Goal: Communication & Community: Answer question/provide support

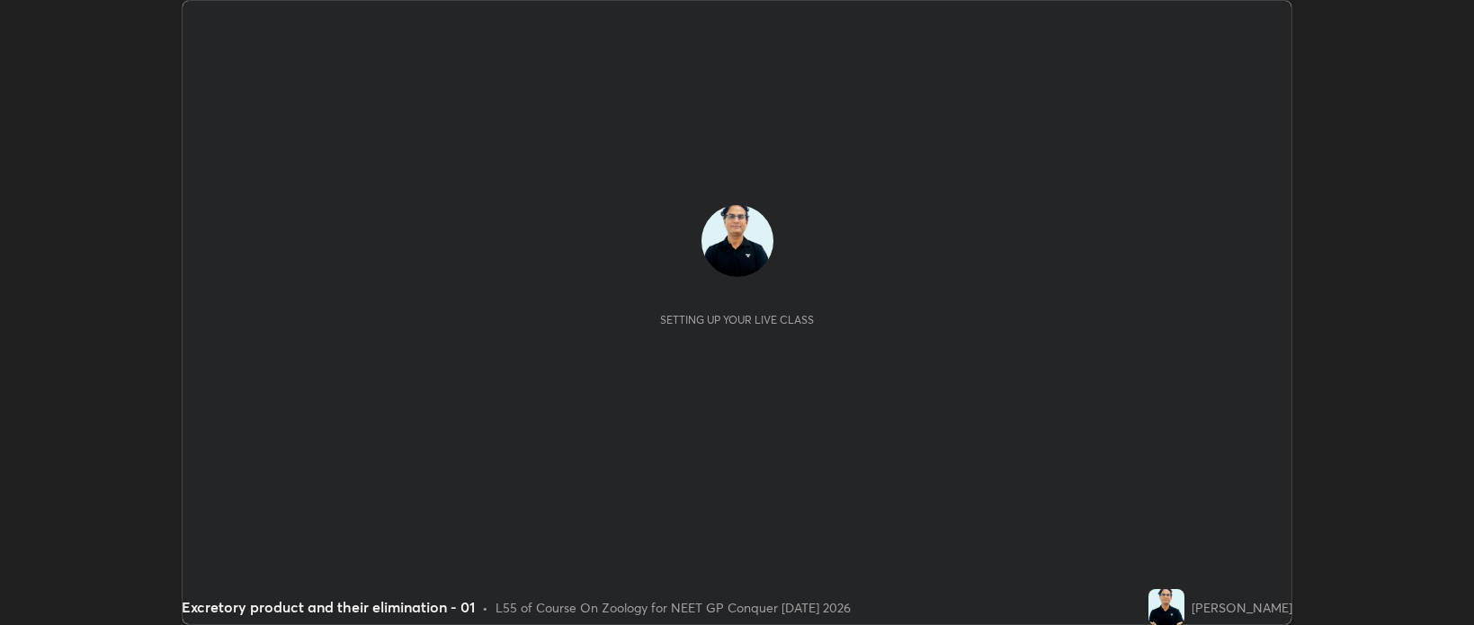
scroll to position [625, 1474]
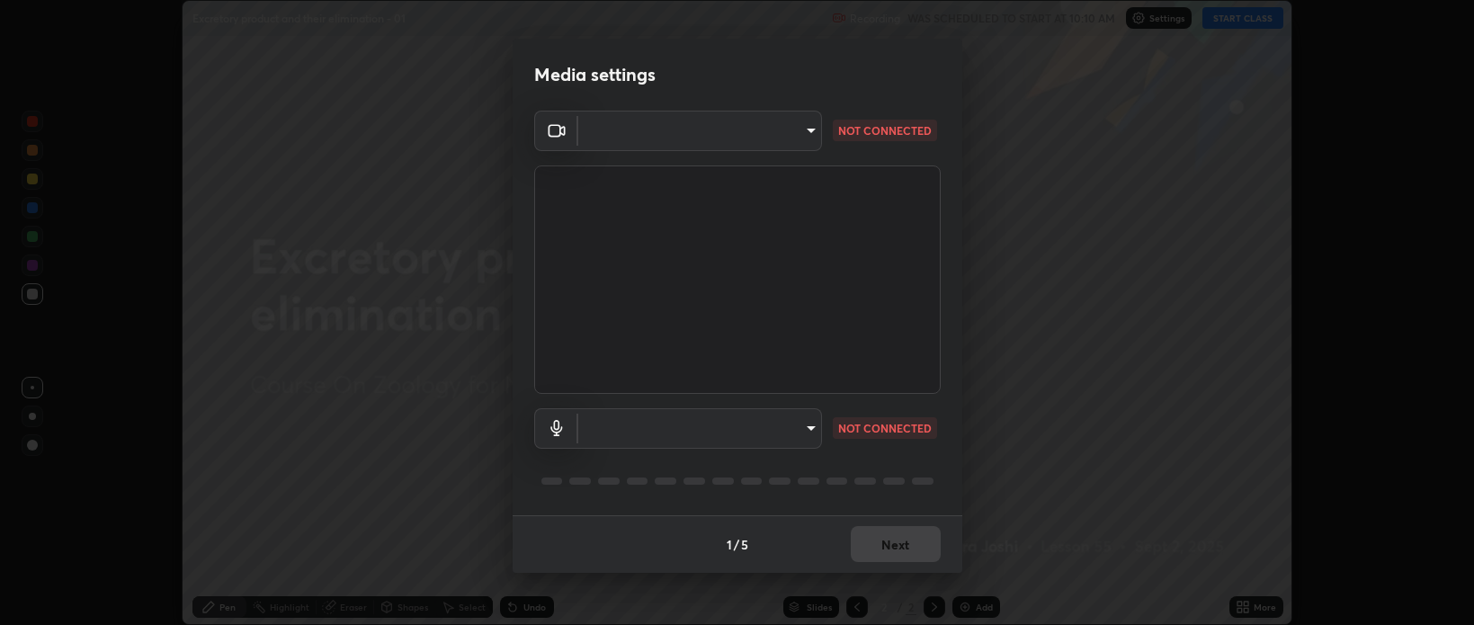
type input "bcb9d7dafccbd8d00e6ada9b6dd7e52ba20ca67bbbba0d0563dd421ab33f40a5"
type input "default"
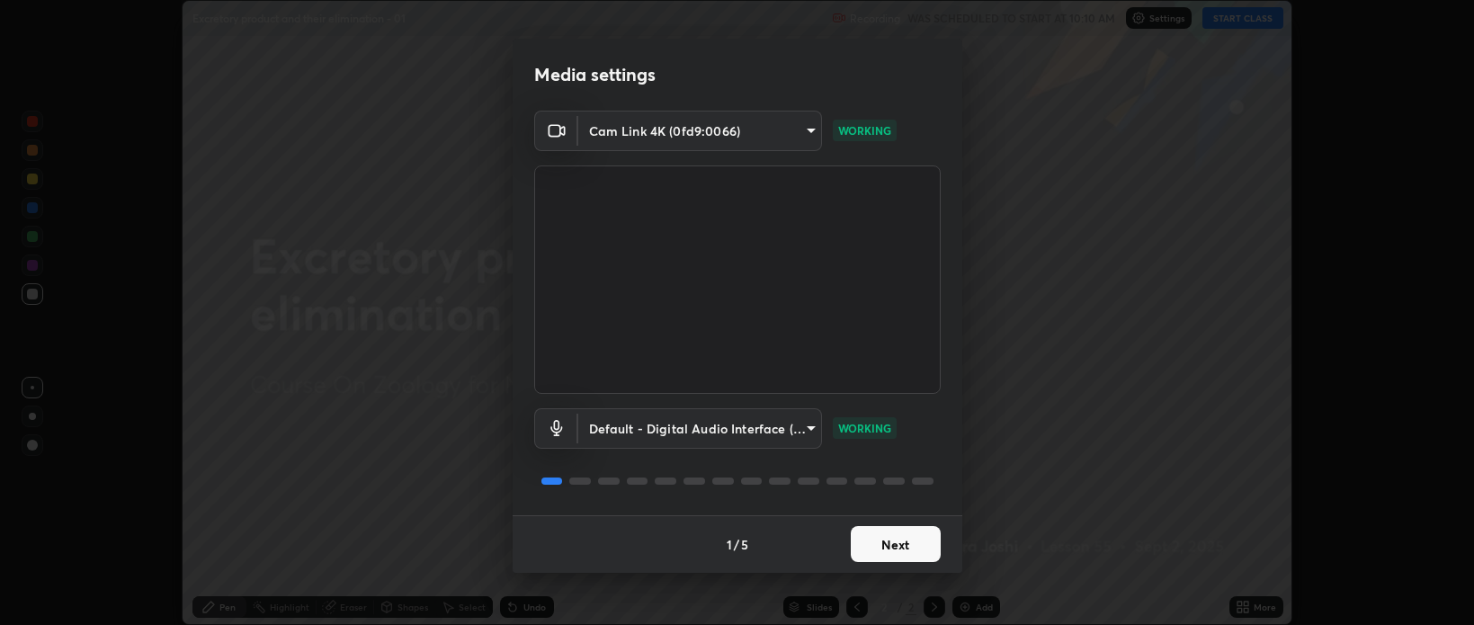
click at [905, 543] on button "Next" at bounding box center [896, 544] width 90 height 36
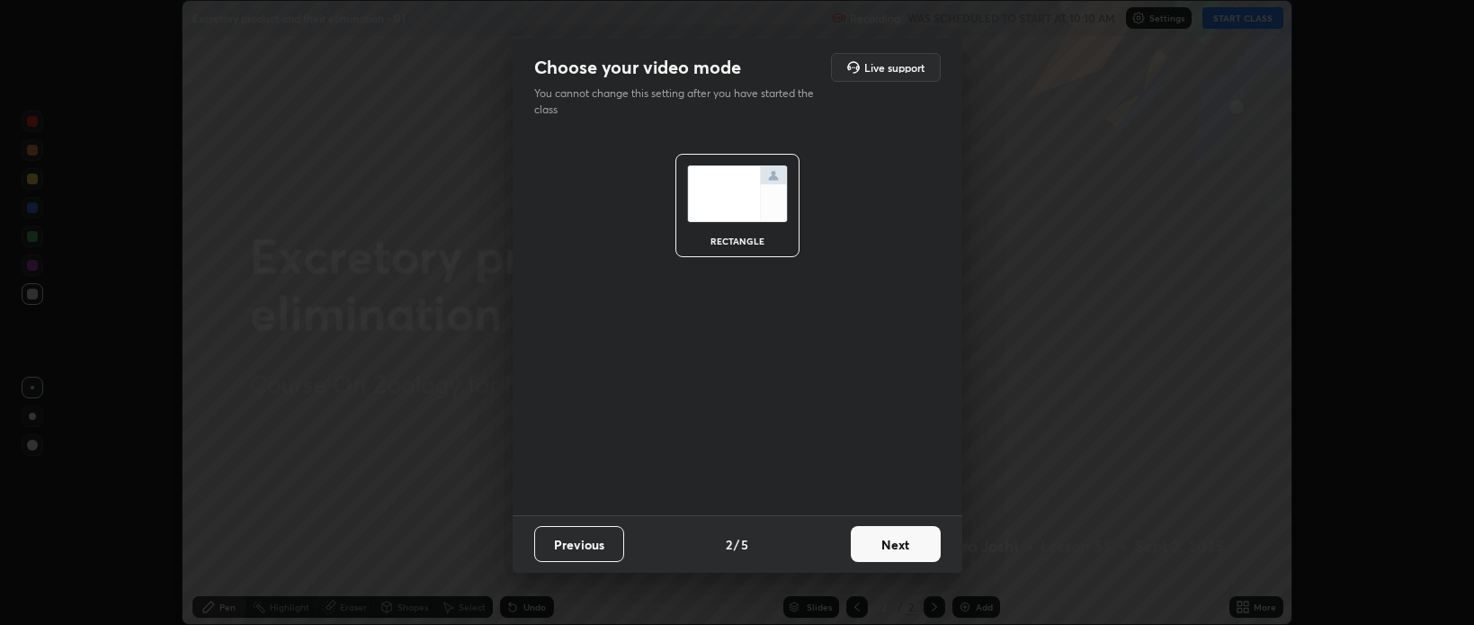
click at [904, 548] on button "Next" at bounding box center [896, 544] width 90 height 36
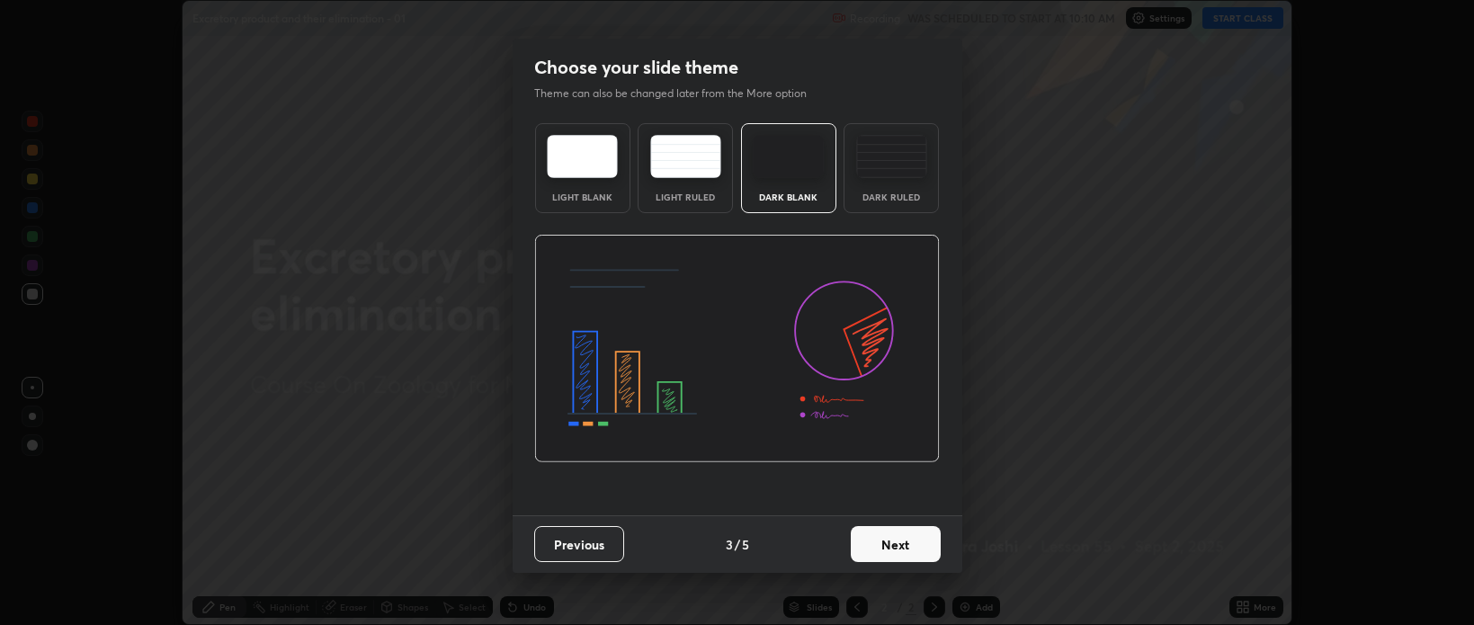
click at [905, 550] on button "Next" at bounding box center [896, 544] width 90 height 36
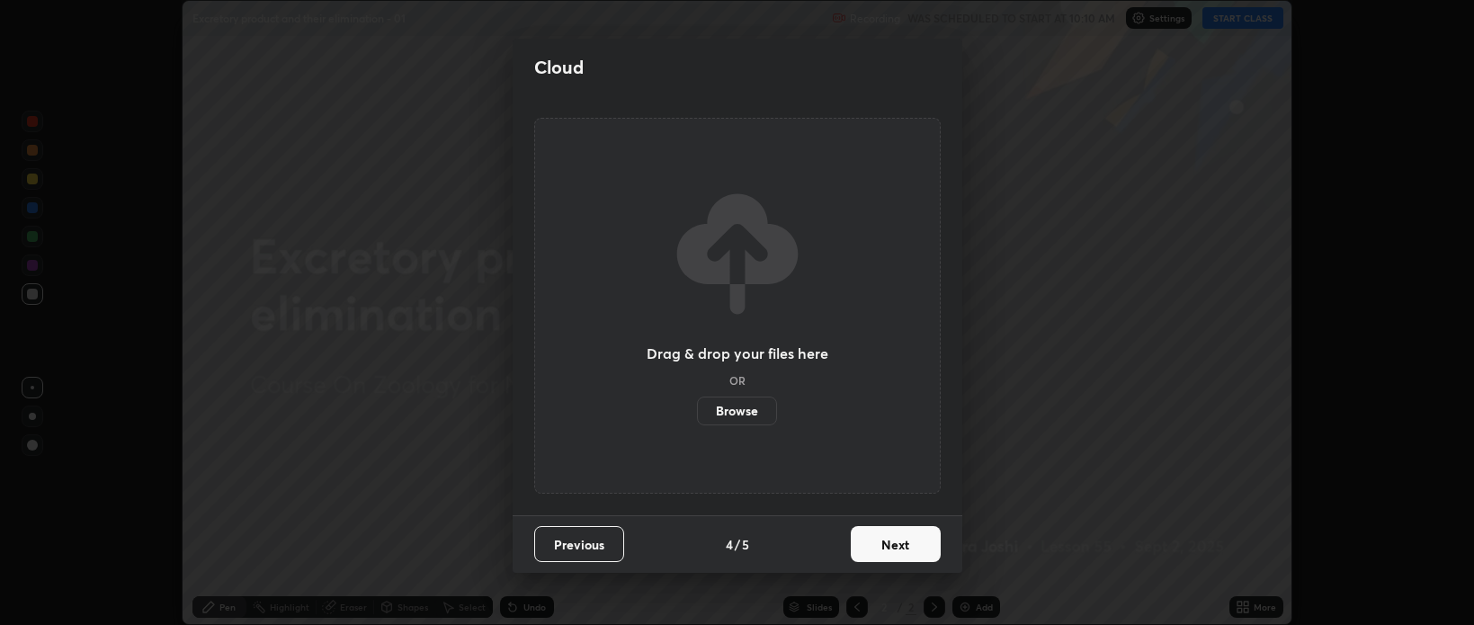
click at [905, 551] on button "Next" at bounding box center [896, 544] width 90 height 36
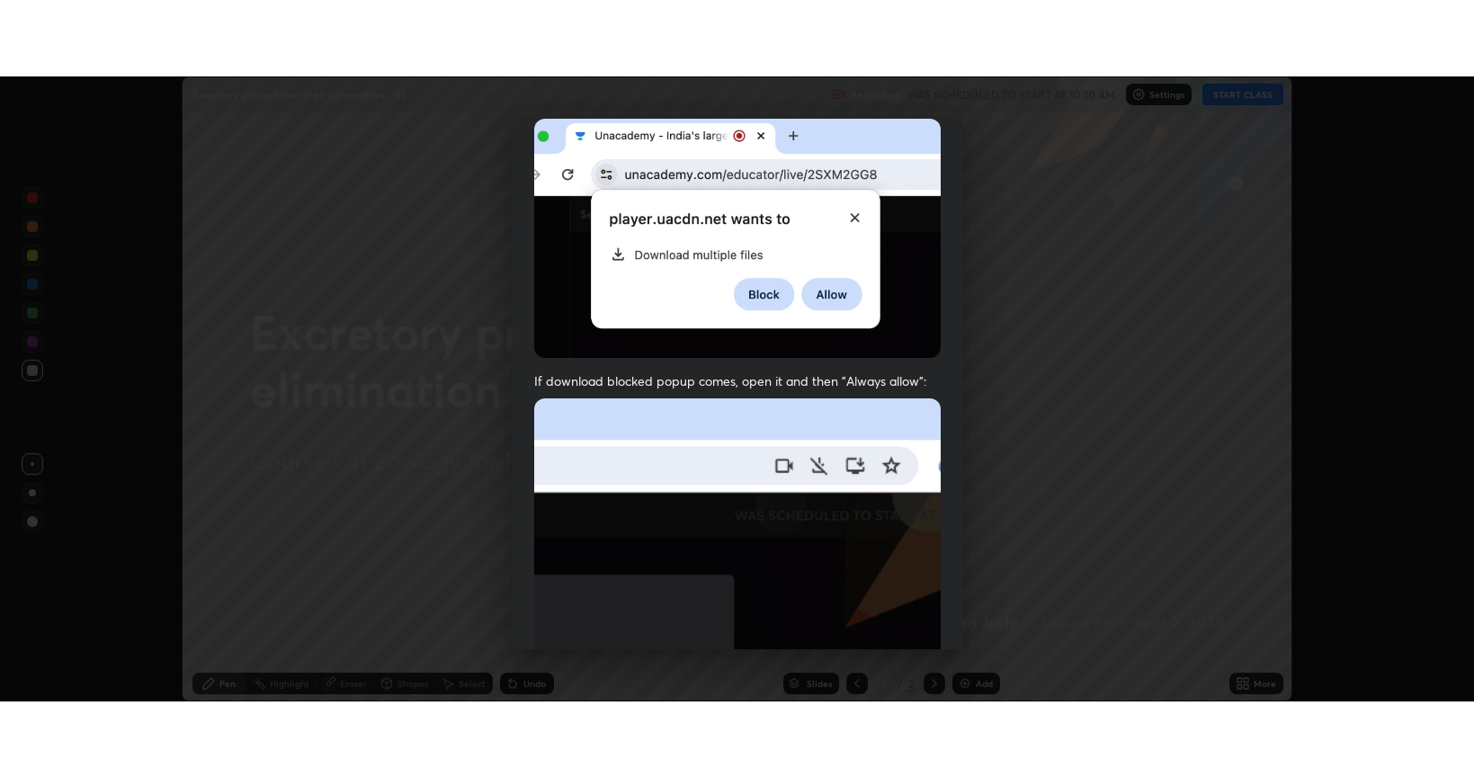
scroll to position [364, 0]
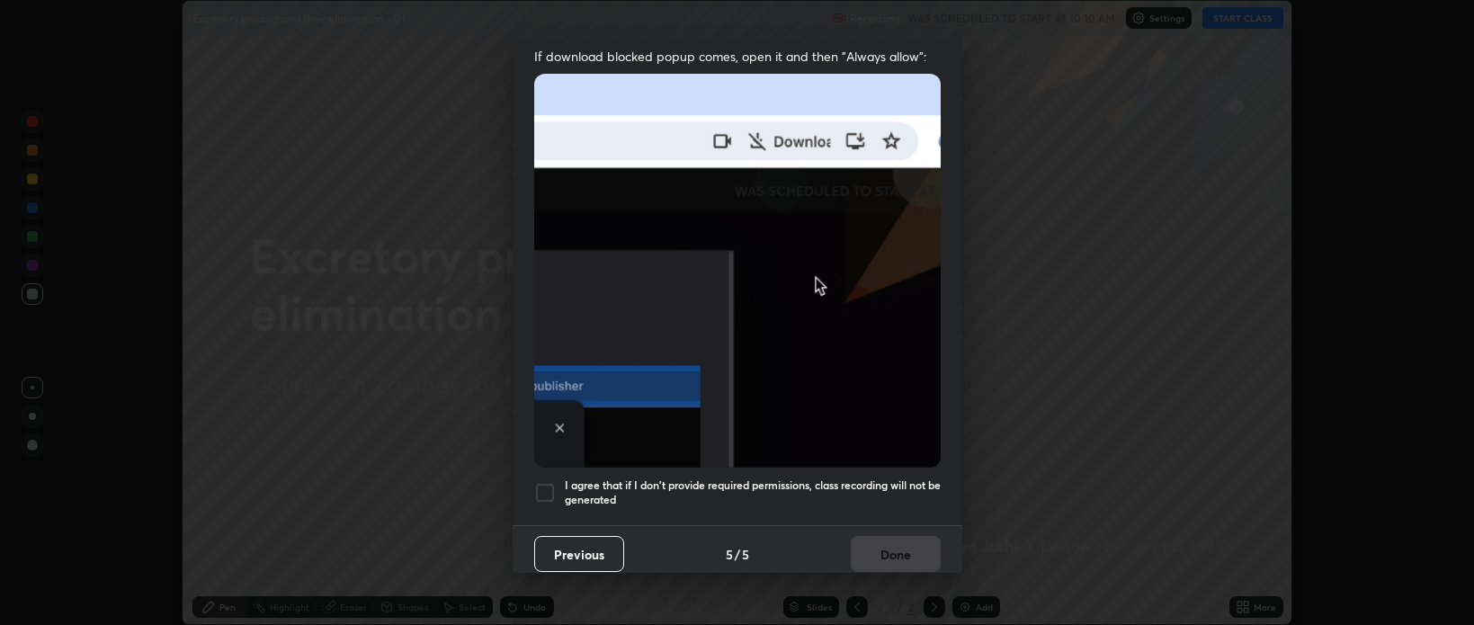
click at [546, 482] on div at bounding box center [545, 493] width 22 height 22
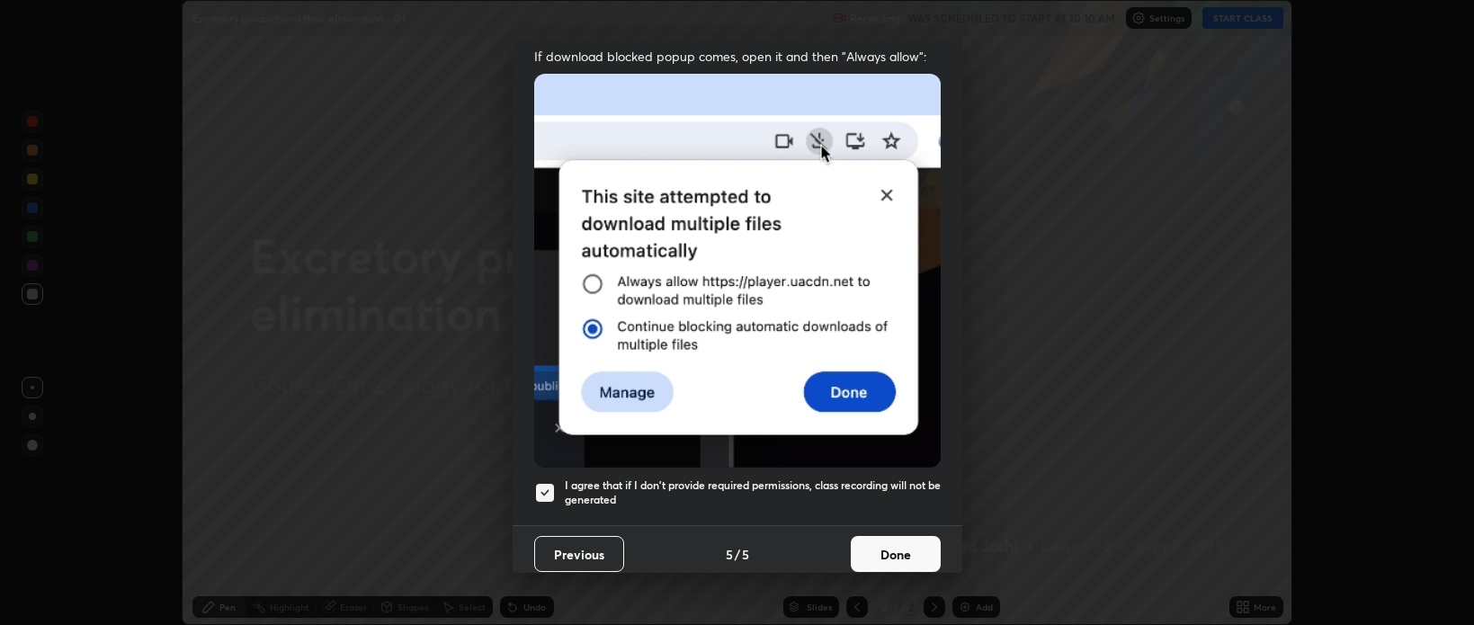
click at [896, 544] on button "Done" at bounding box center [896, 554] width 90 height 36
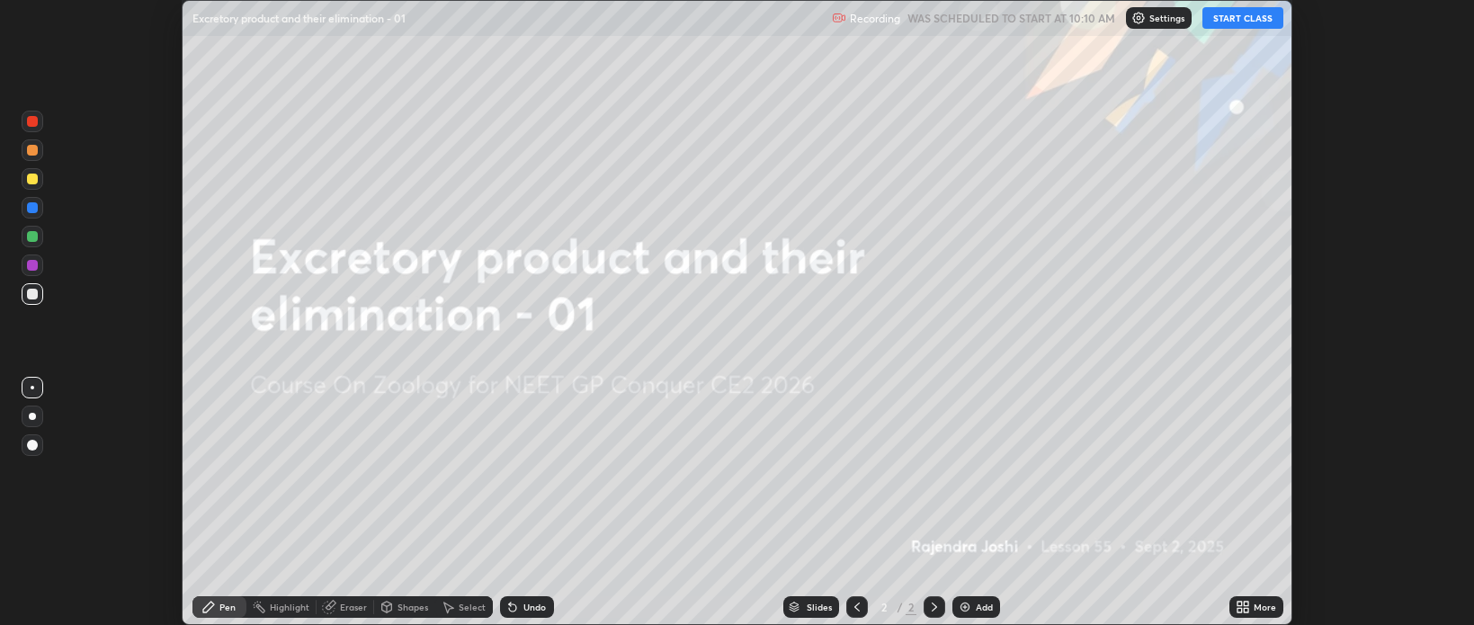
click at [1241, 21] on button "START CLASS" at bounding box center [1242, 18] width 81 height 22
click at [1245, 612] on icon at bounding box center [1246, 610] width 4 height 4
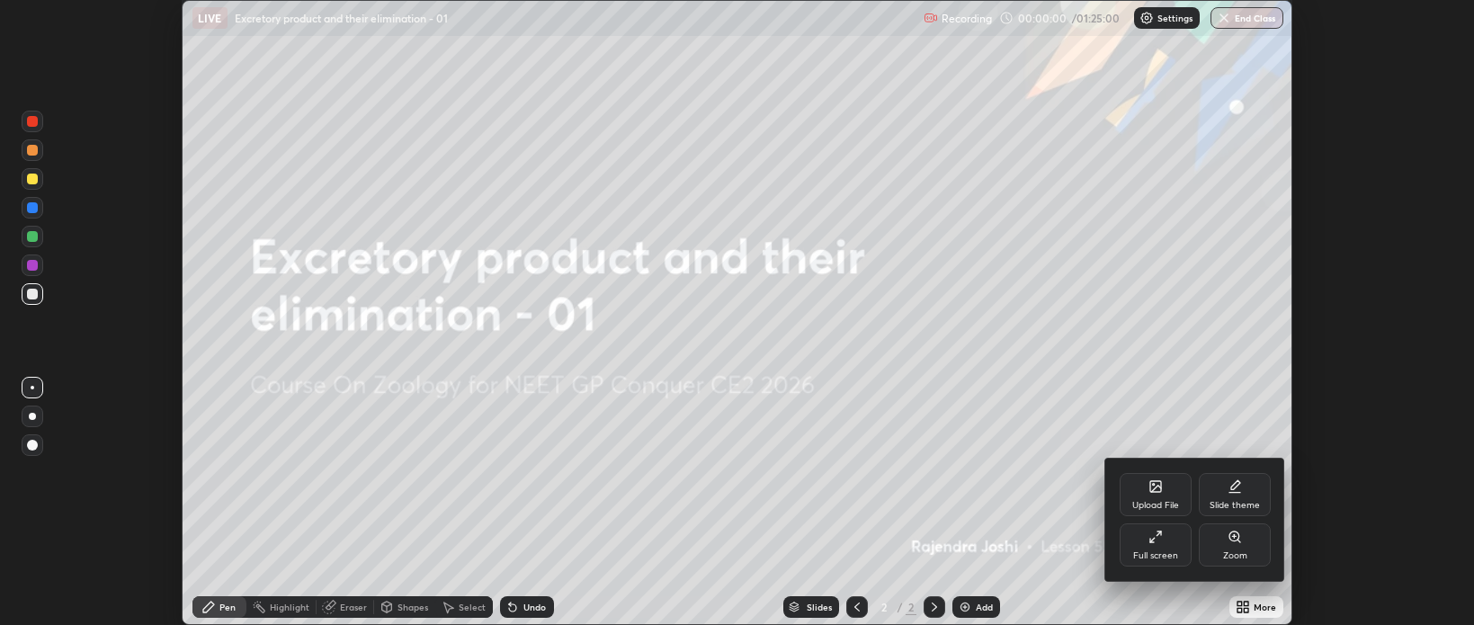
click at [1173, 549] on div "Full screen" at bounding box center [1155, 544] width 72 height 43
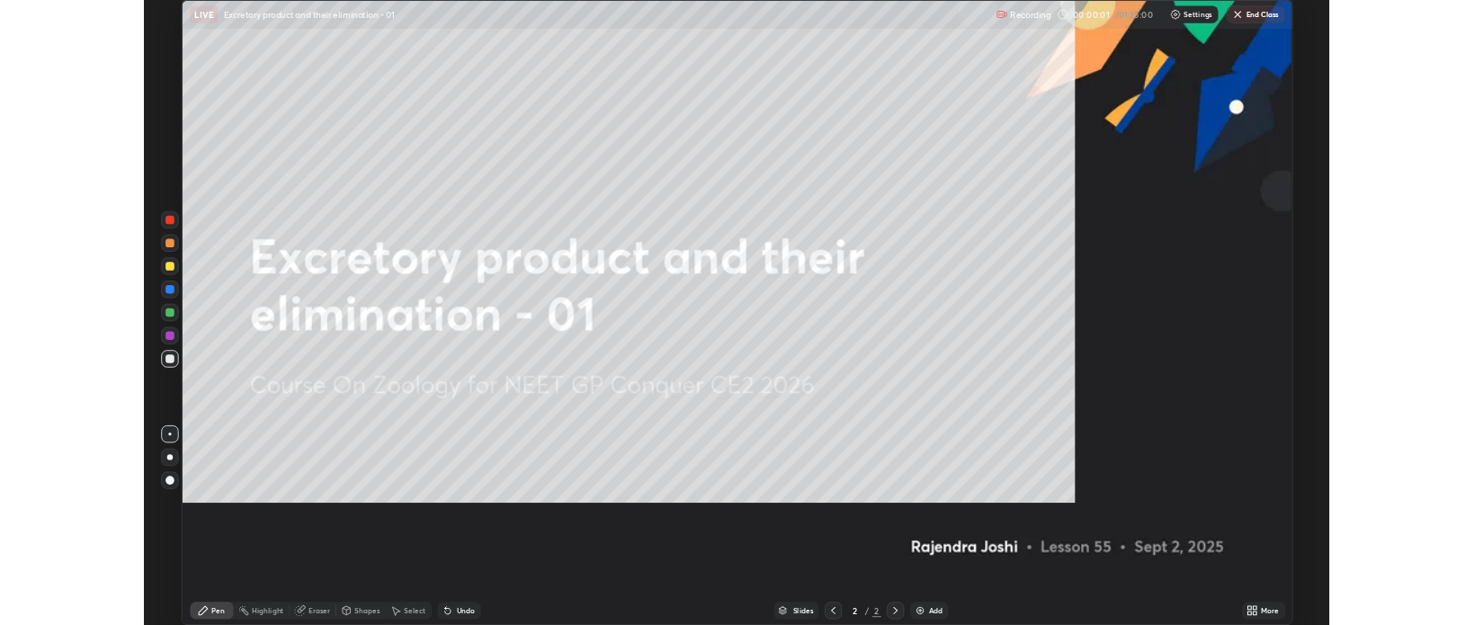
scroll to position [777, 1474]
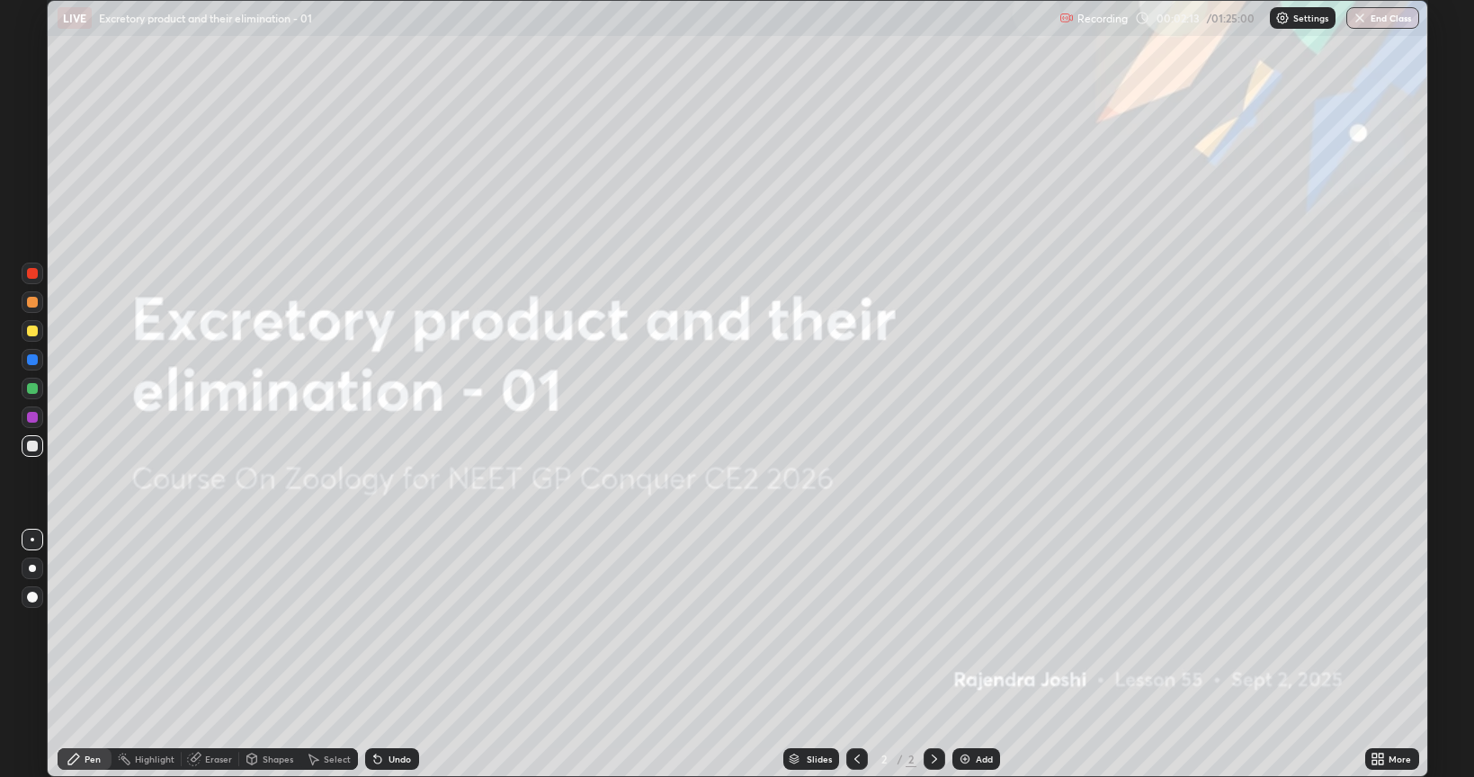
click at [1373, 624] on icon at bounding box center [1374, 762] width 4 height 4
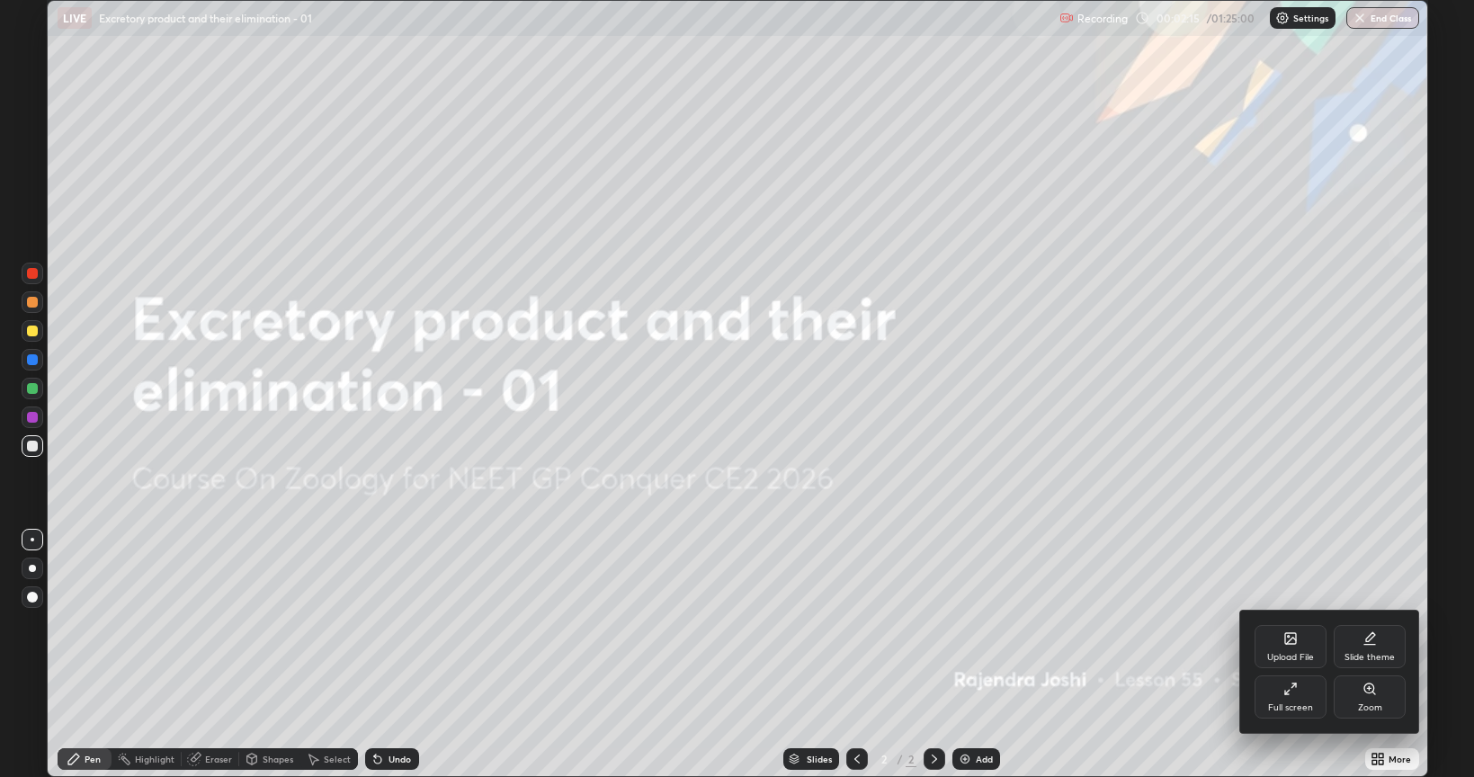
click at [1284, 624] on div "Full screen" at bounding box center [1290, 696] width 72 height 43
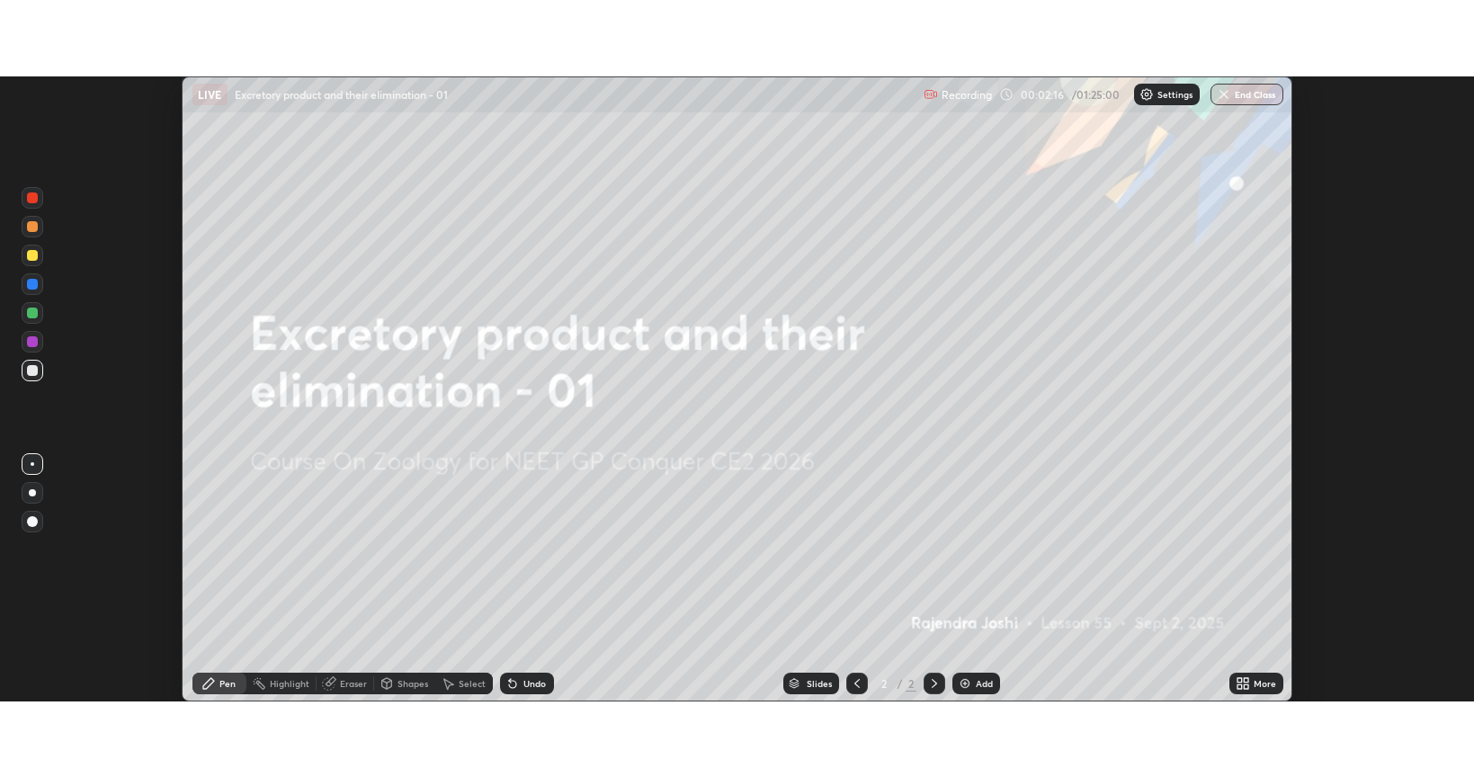
scroll to position [89291, 88443]
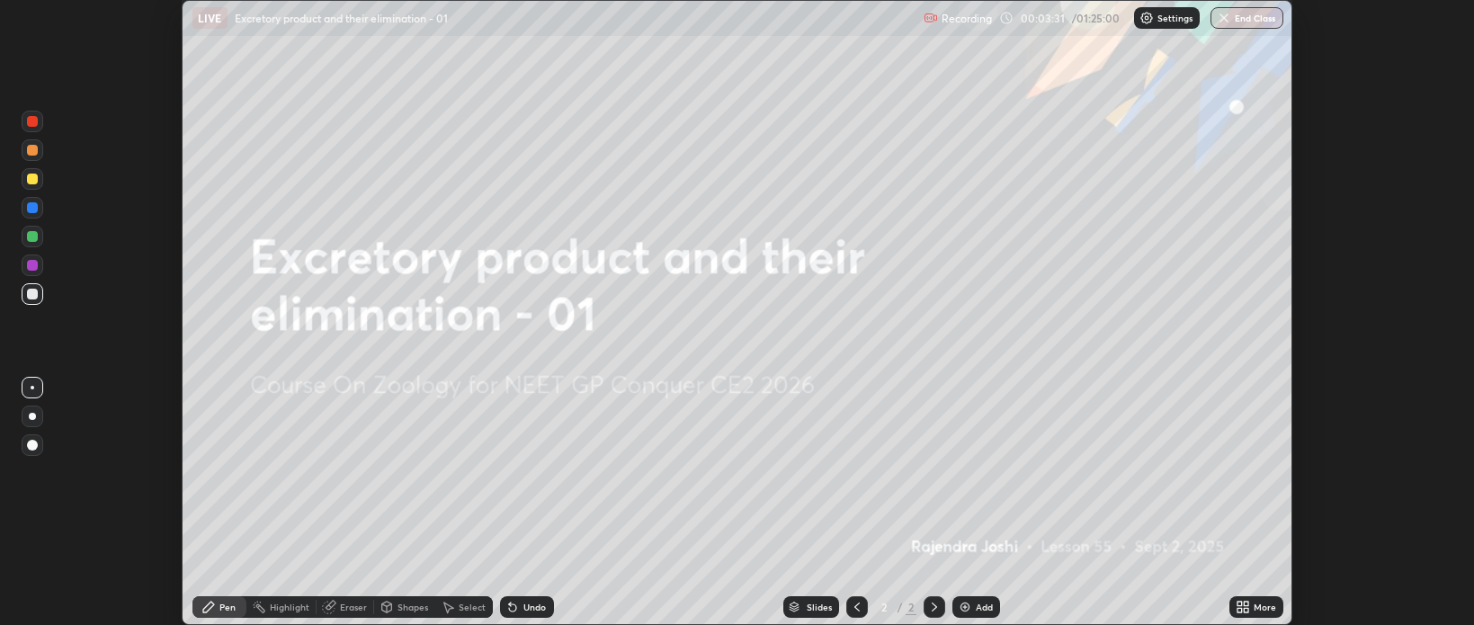
click at [1248, 609] on icon at bounding box center [1246, 610] width 4 height 4
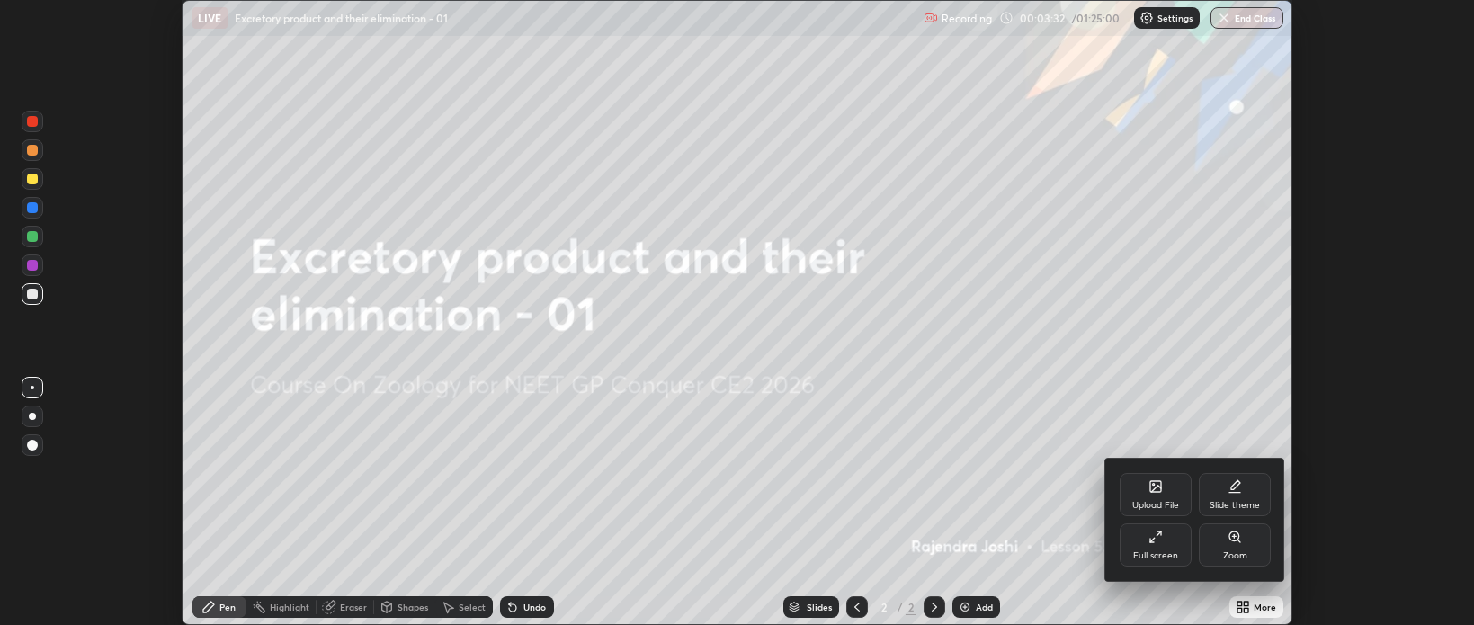
click at [1163, 495] on div "Upload File" at bounding box center [1155, 494] width 72 height 43
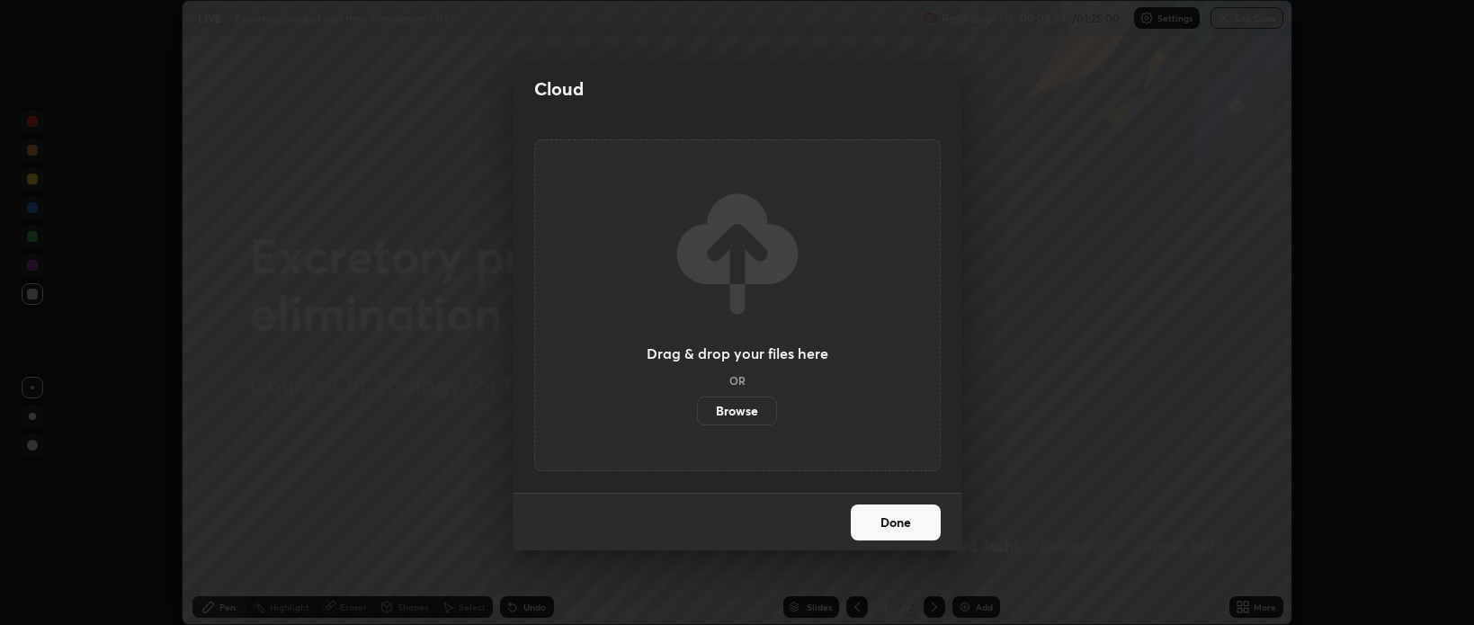
click at [760, 409] on label "Browse" at bounding box center [737, 411] width 80 height 29
click at [697, 409] on input "Browse" at bounding box center [697, 411] width 0 height 29
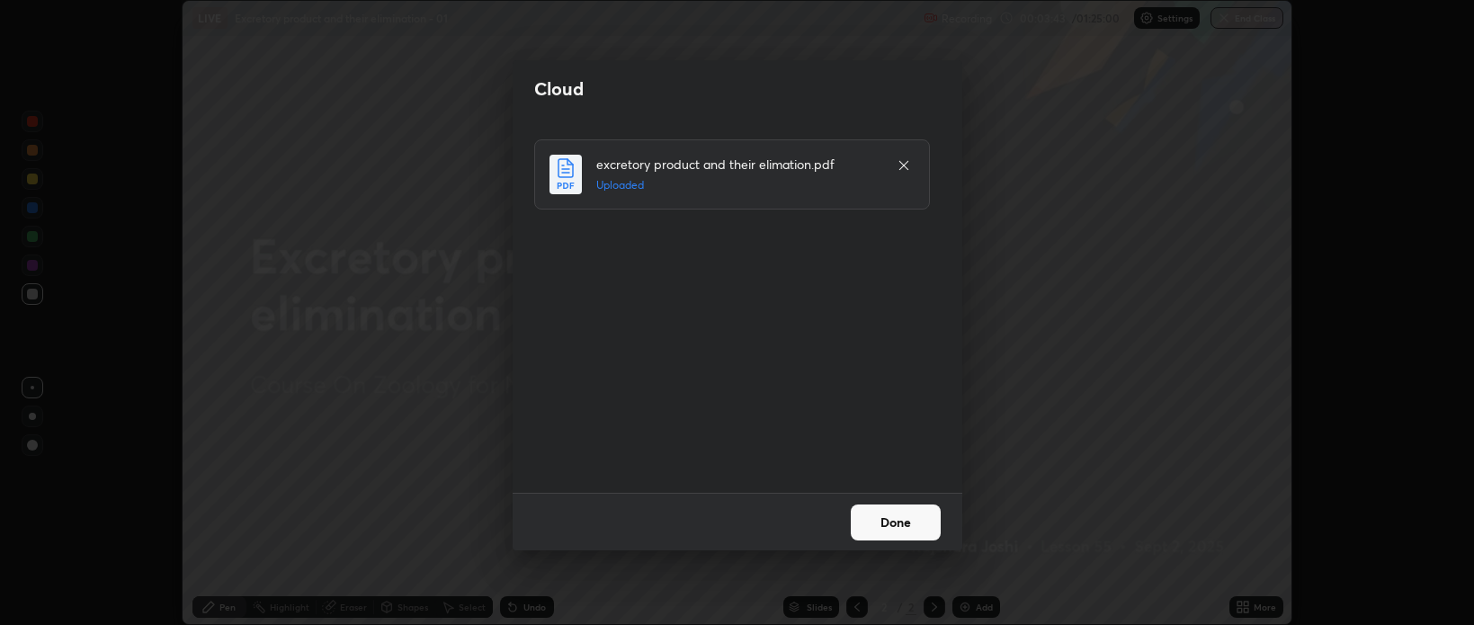
click at [899, 520] on button "Done" at bounding box center [896, 522] width 90 height 36
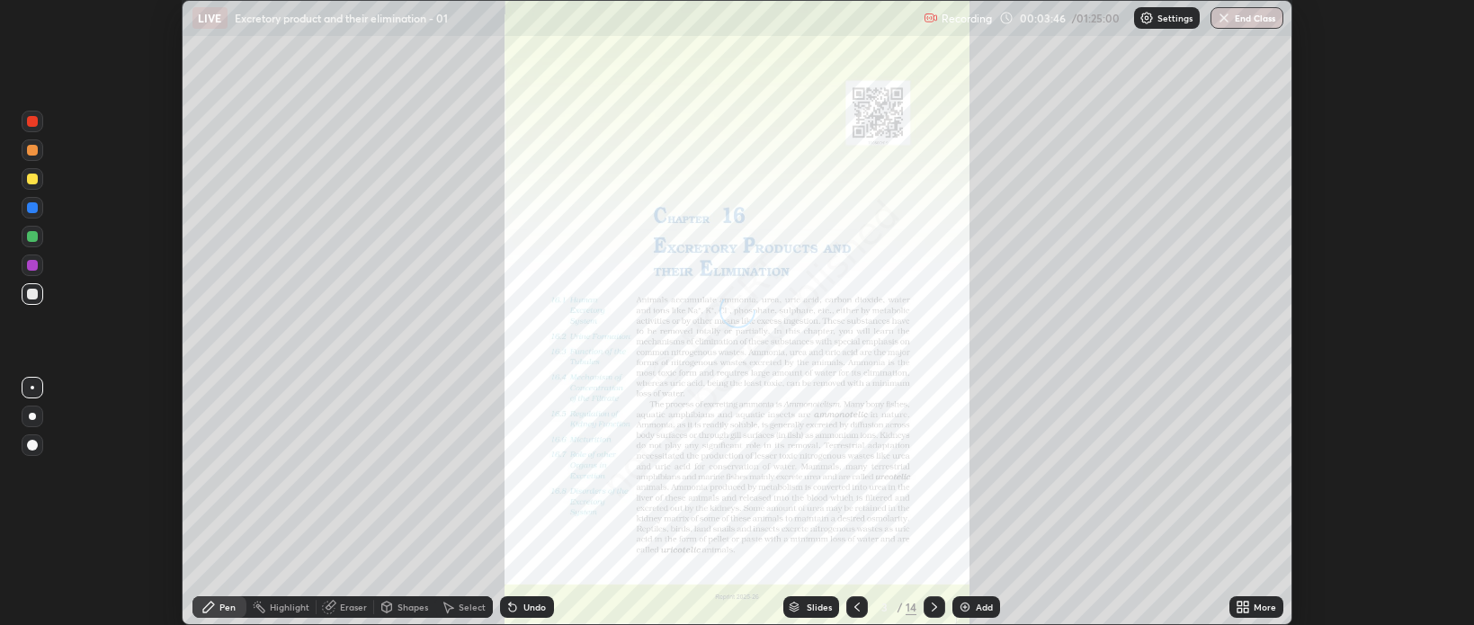
click at [1246, 607] on icon at bounding box center [1242, 607] width 14 height 14
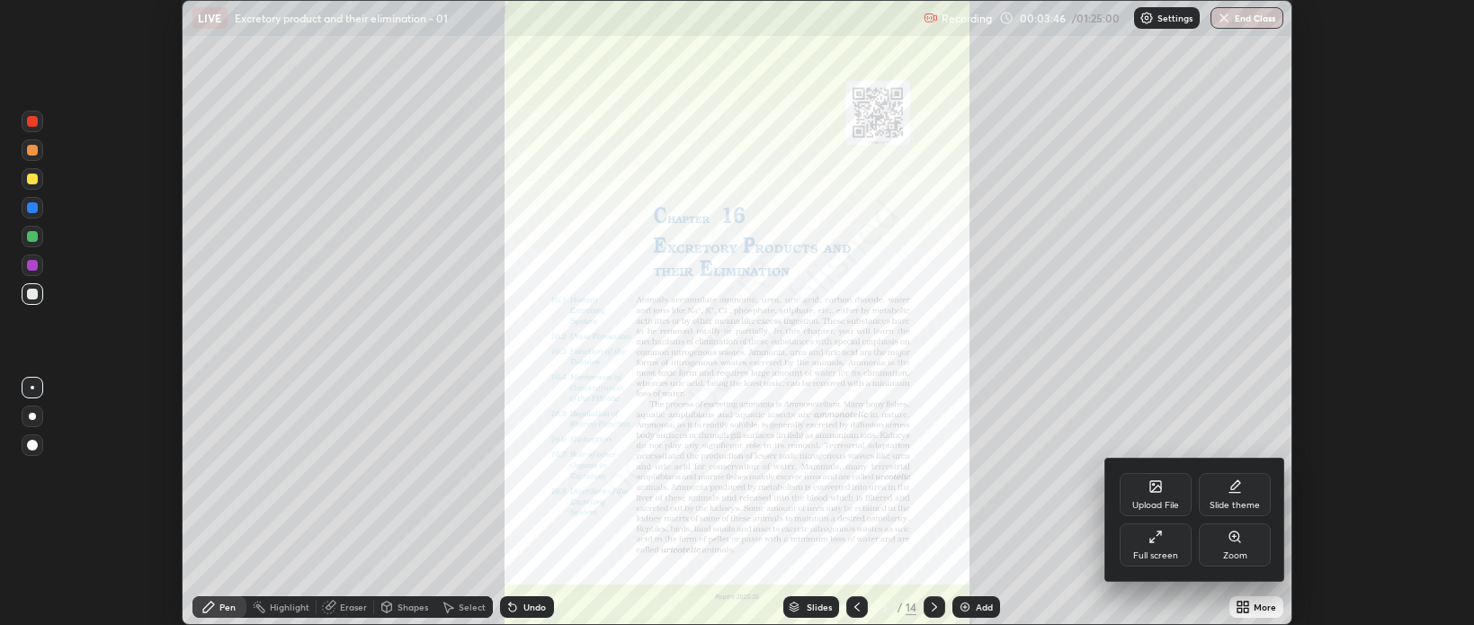
click at [1169, 543] on div "Full screen" at bounding box center [1155, 544] width 72 height 43
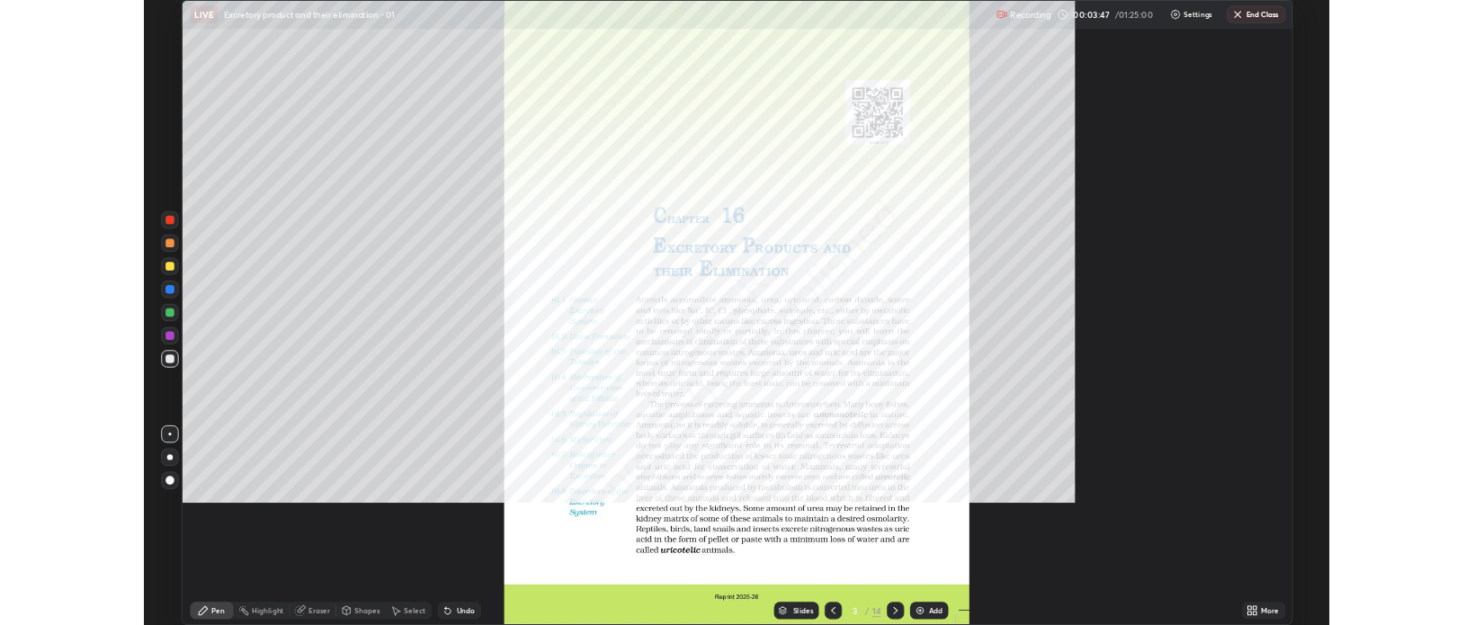
scroll to position [777, 1474]
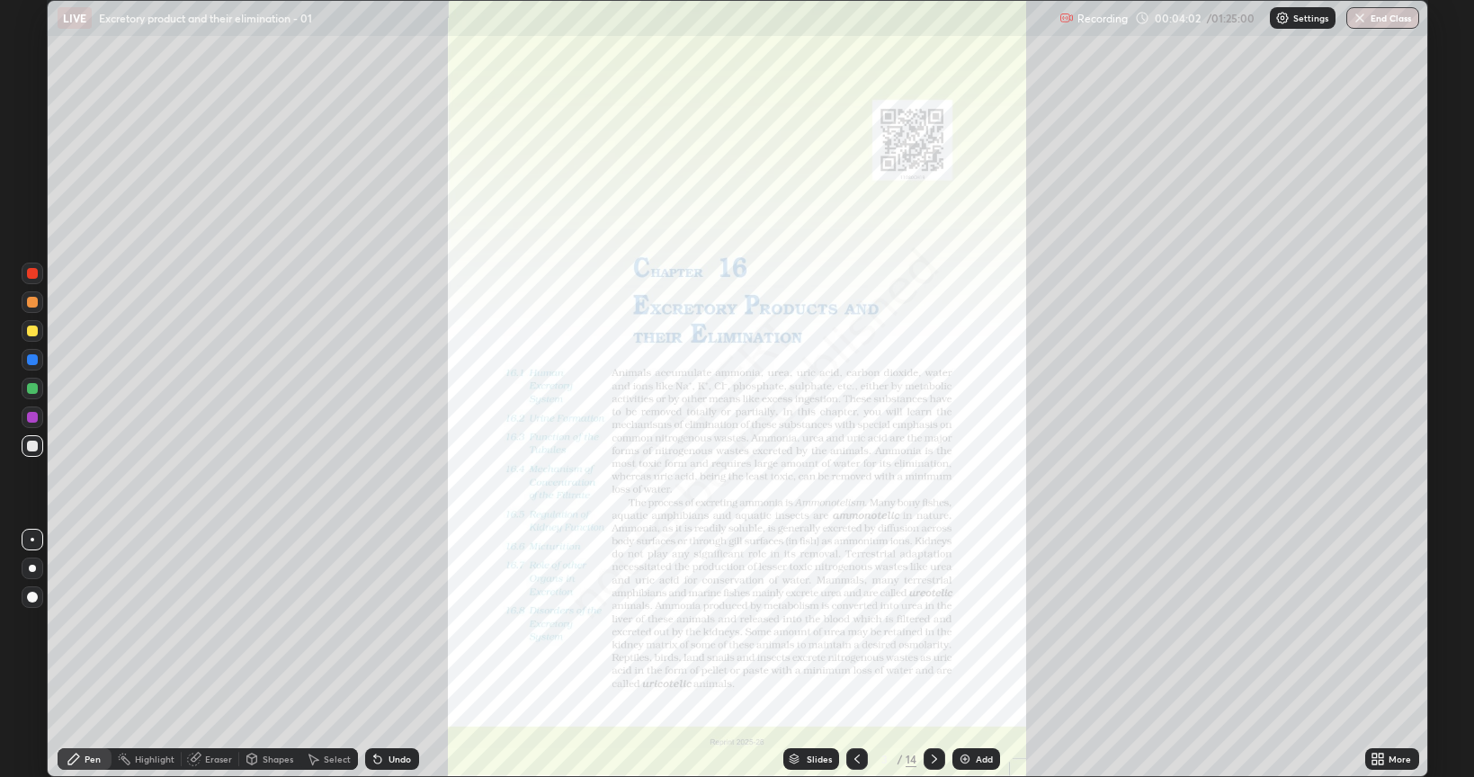
click at [937, 624] on icon at bounding box center [934, 759] width 14 height 14
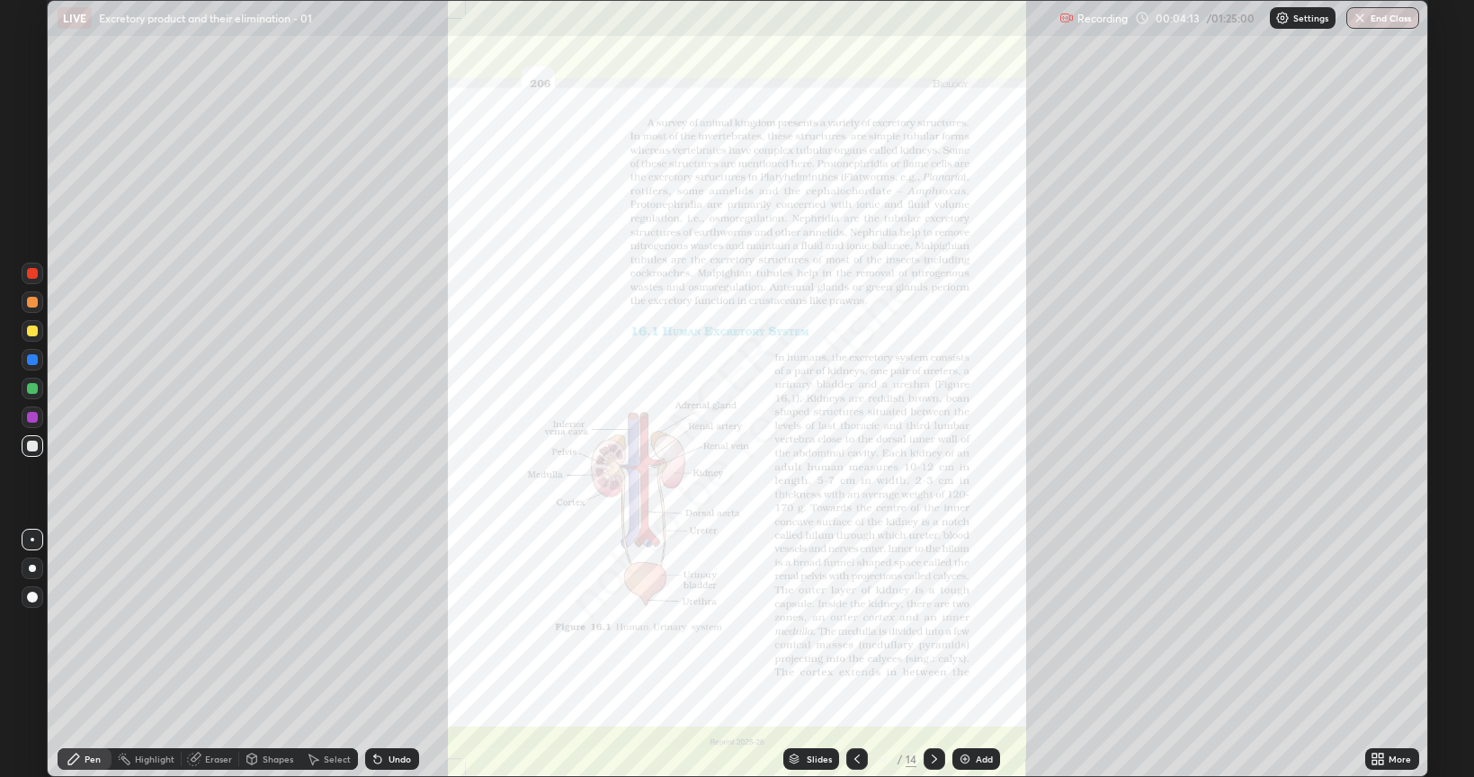
click at [1376, 624] on icon at bounding box center [1374, 756] width 4 height 4
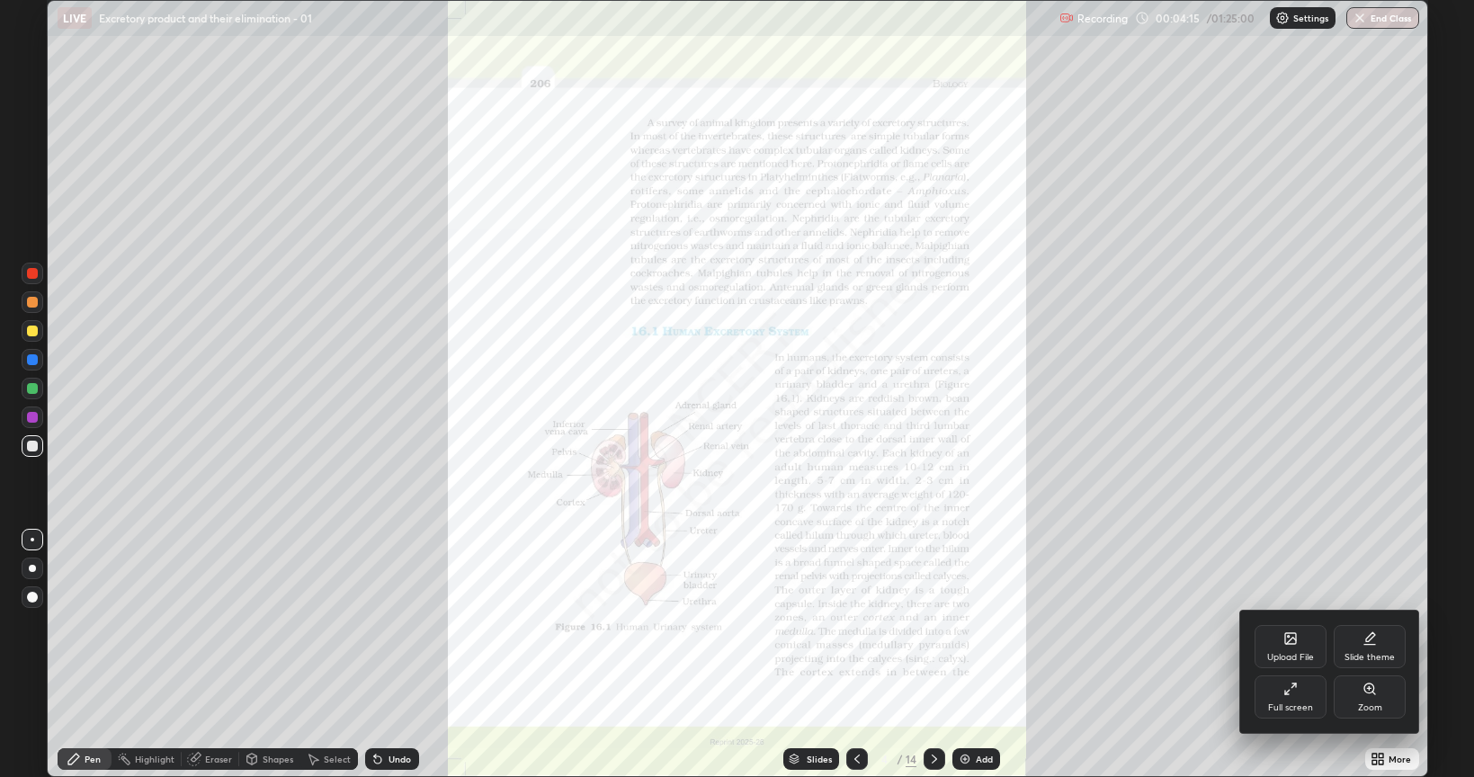
click at [975, 624] on div at bounding box center [737, 388] width 1474 height 777
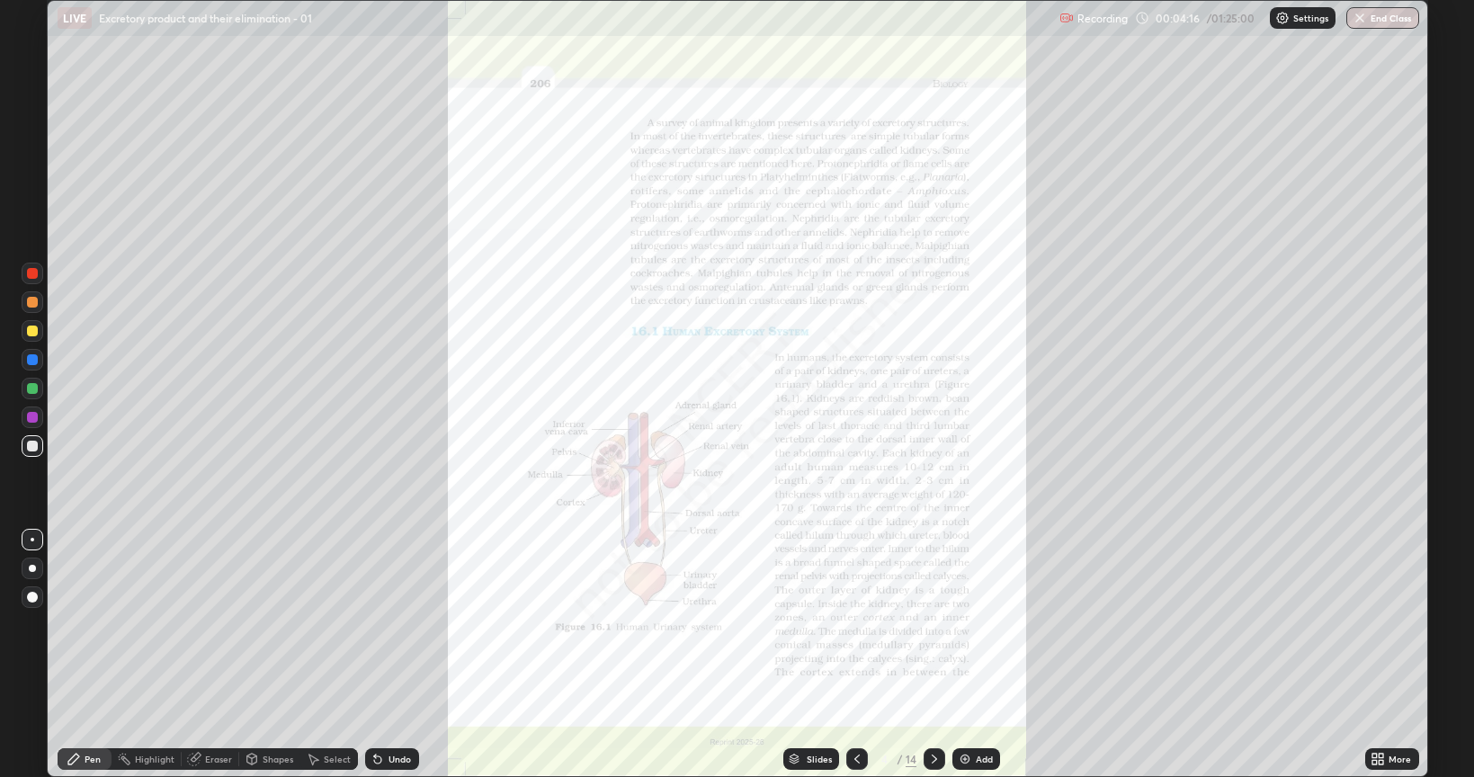
click at [966, 624] on img at bounding box center [965, 759] width 14 height 14
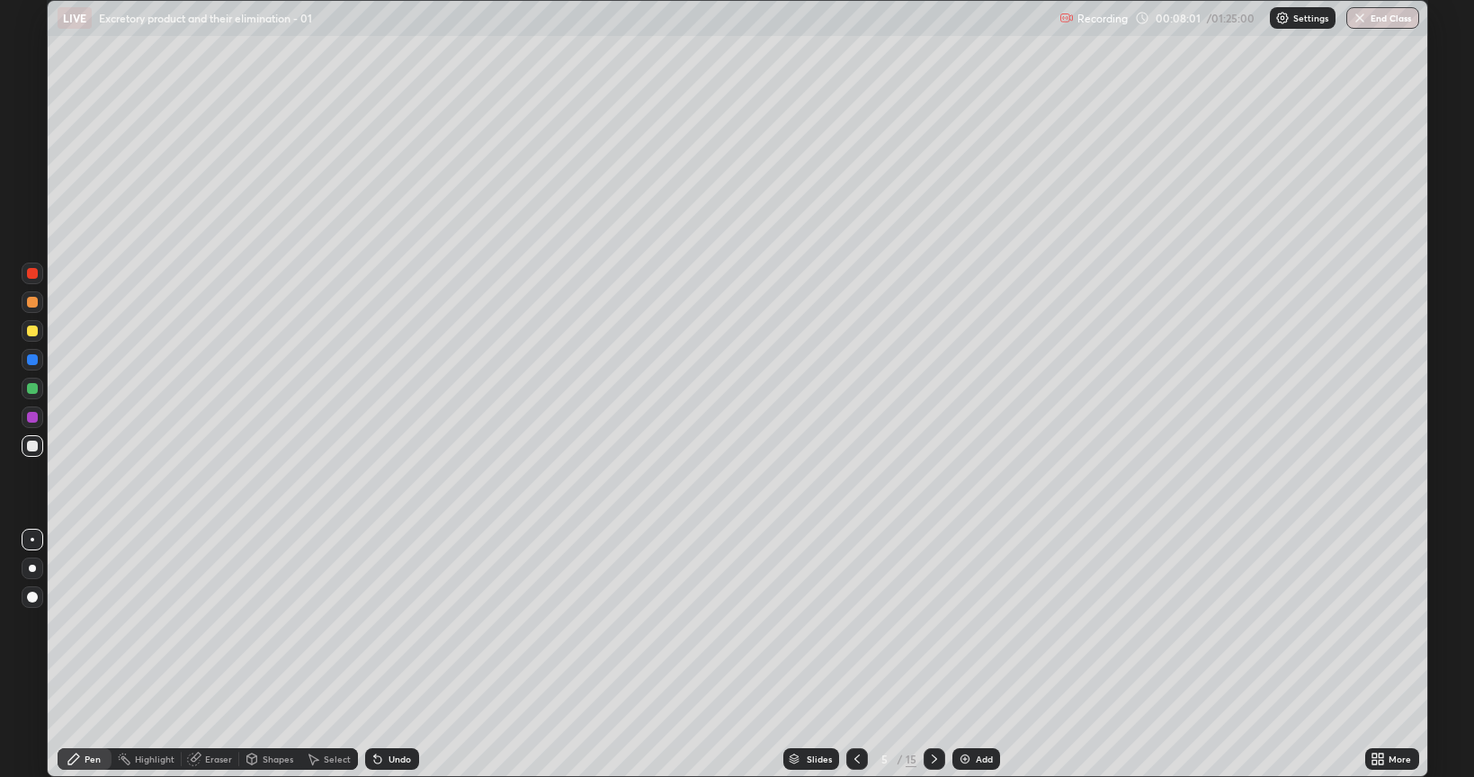
click at [30, 443] on div at bounding box center [32, 446] width 11 height 11
click at [40, 412] on div at bounding box center [33, 417] width 22 height 22
click at [35, 272] on div at bounding box center [32, 273] width 11 height 11
click at [973, 624] on div "Add" at bounding box center [976, 759] width 48 height 22
click at [34, 278] on div at bounding box center [32, 273] width 11 height 11
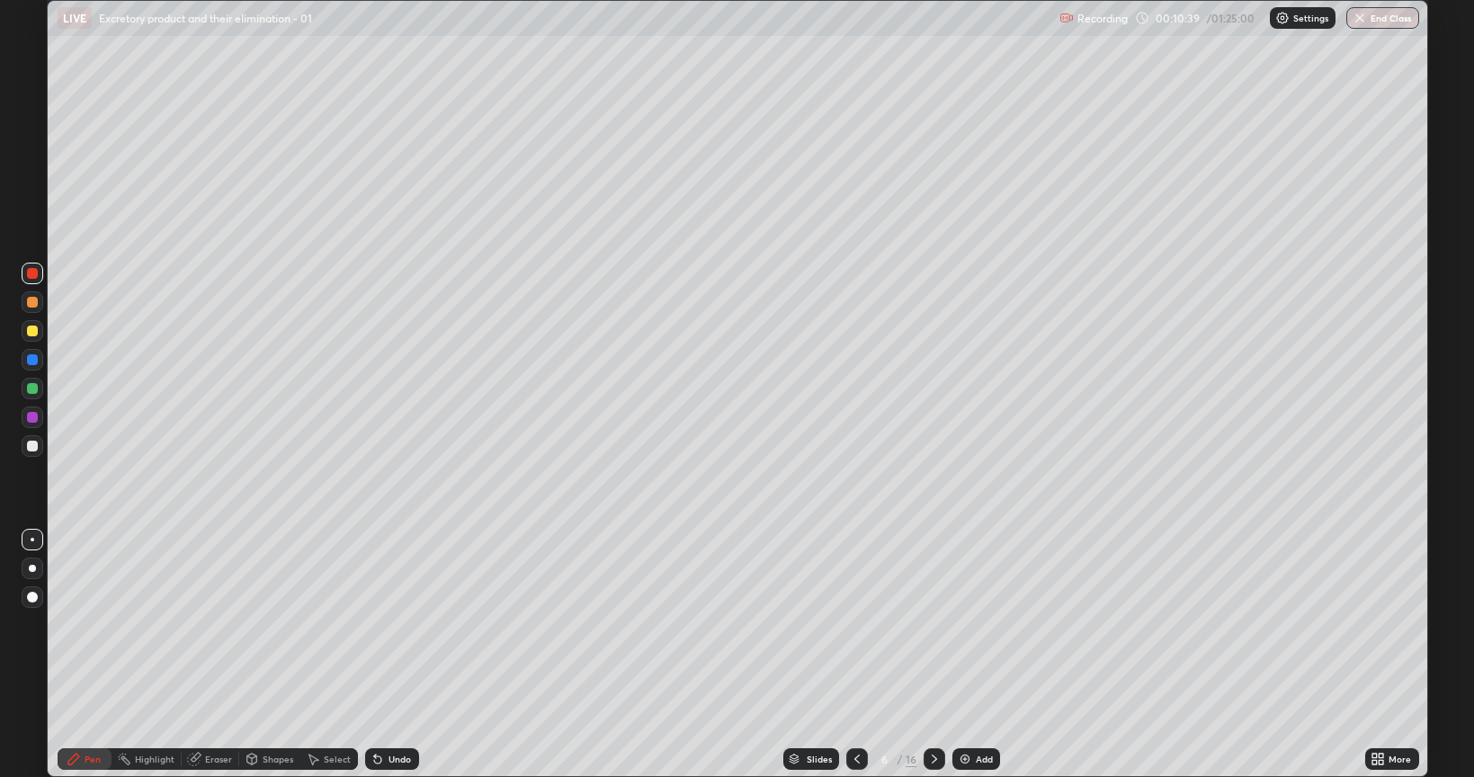
click at [30, 302] on div at bounding box center [32, 302] width 11 height 11
click at [31, 361] on div at bounding box center [32, 359] width 11 height 11
click at [968, 624] on img at bounding box center [965, 759] width 14 height 14
click at [33, 334] on div at bounding box center [32, 331] width 11 height 11
click at [35, 417] on div at bounding box center [32, 417] width 11 height 11
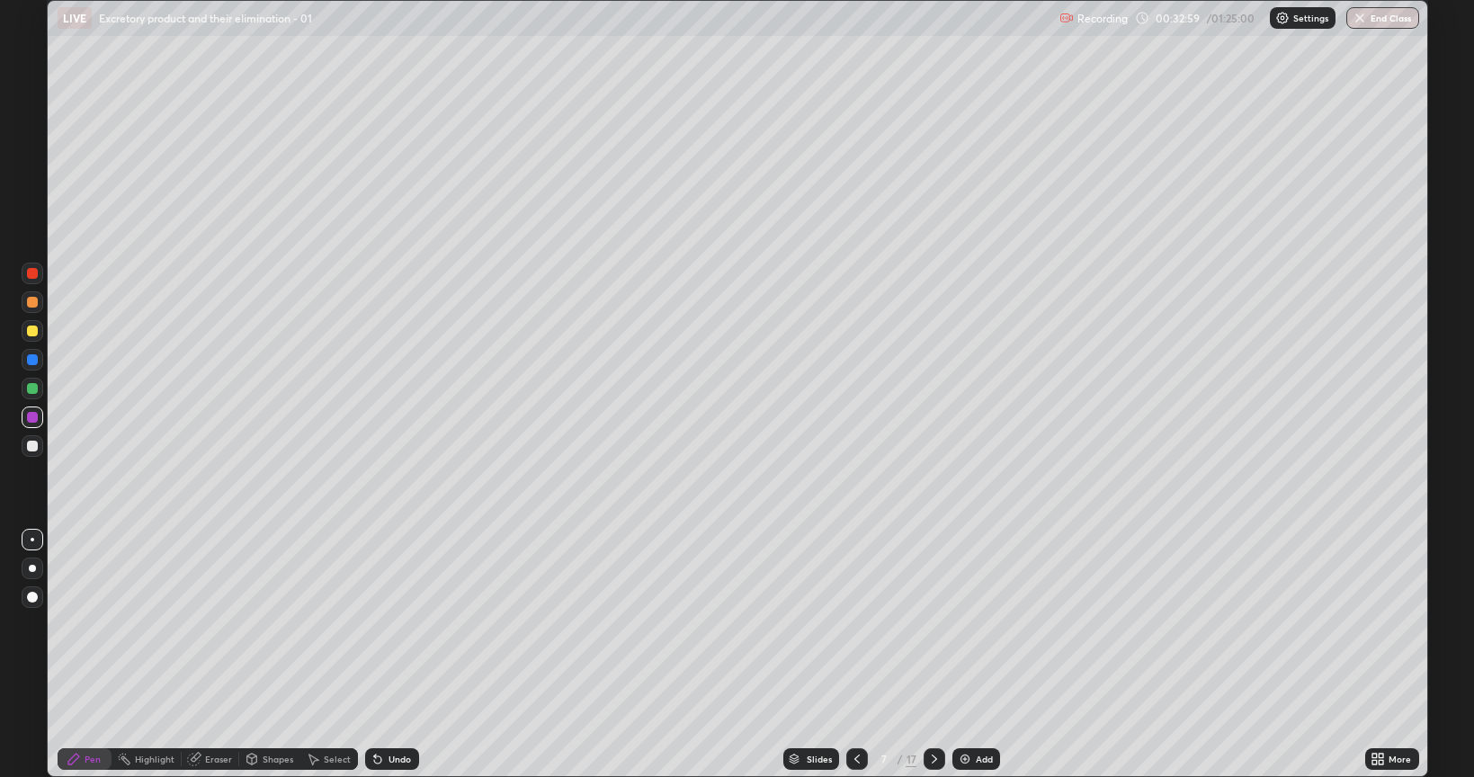
click at [850, 624] on icon at bounding box center [857, 759] width 14 height 14
click at [855, 624] on icon at bounding box center [857, 759] width 14 height 14
click at [935, 624] on icon at bounding box center [934, 759] width 14 height 14
click at [853, 624] on icon at bounding box center [857, 759] width 14 height 14
click at [39, 448] on div at bounding box center [33, 446] width 22 height 22
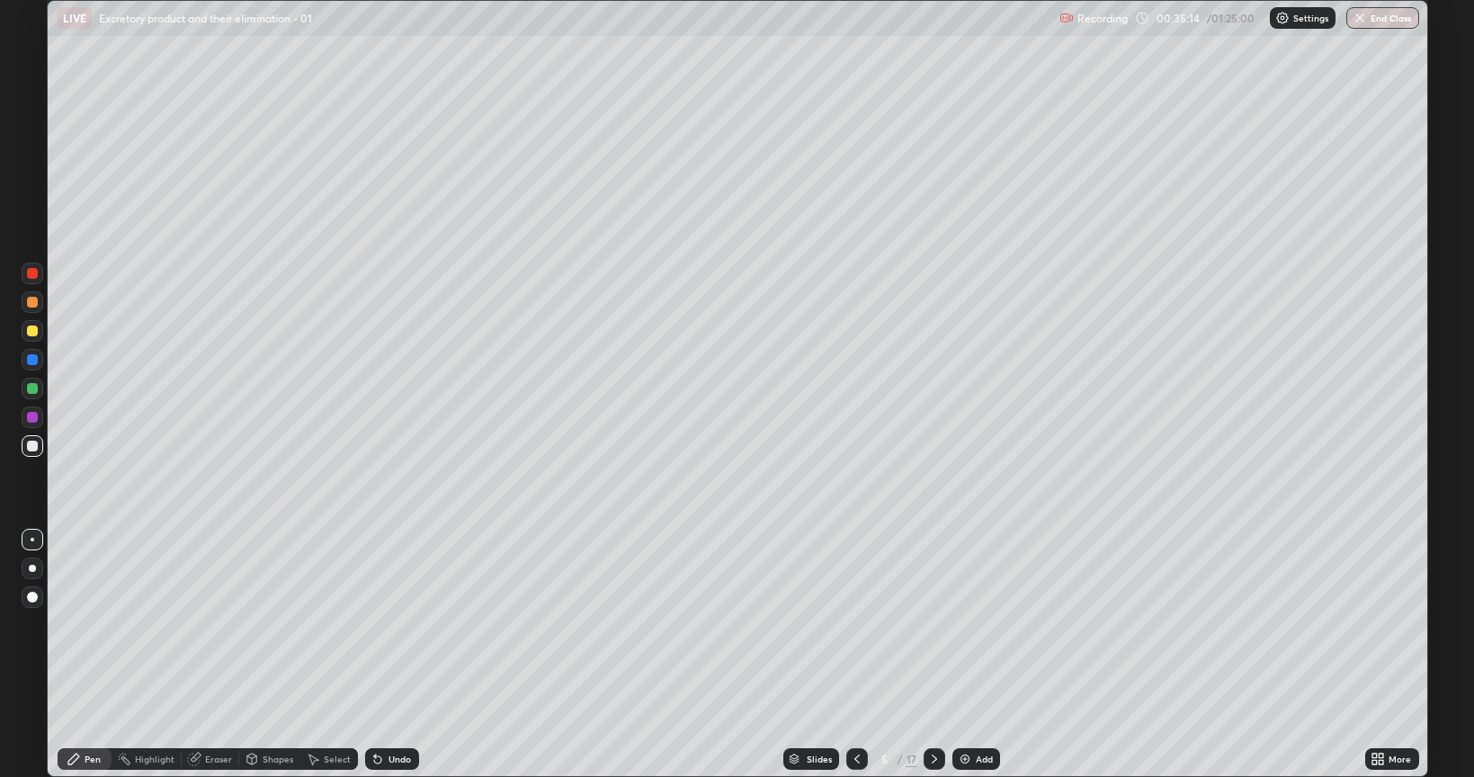
click at [30, 388] on div at bounding box center [32, 388] width 11 height 11
click at [966, 624] on img at bounding box center [965, 759] width 14 height 14
click at [31, 328] on div at bounding box center [32, 331] width 11 height 11
click at [31, 359] on div at bounding box center [32, 359] width 11 height 11
click at [33, 448] on div at bounding box center [32, 446] width 11 height 11
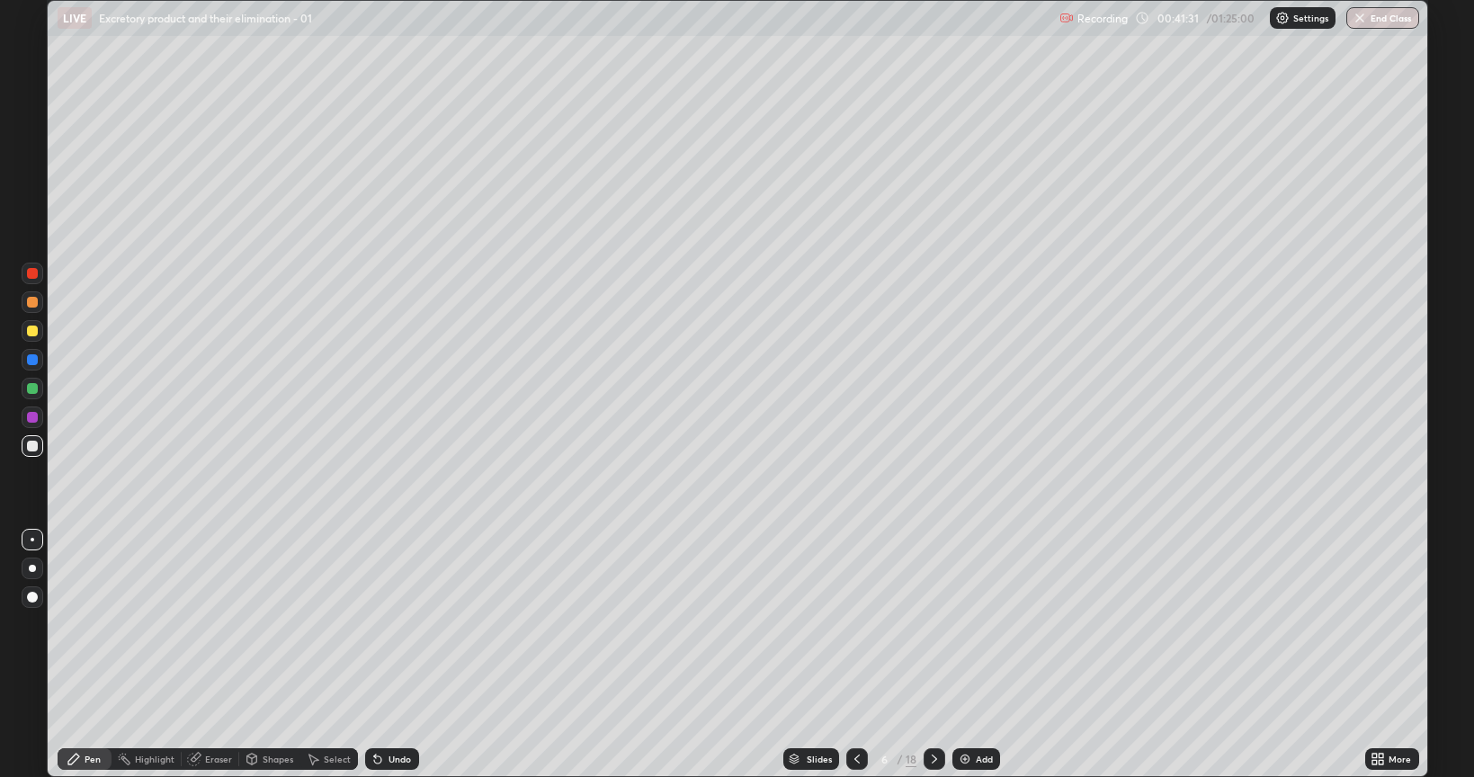
click at [401, 624] on div "Undo" at bounding box center [399, 758] width 22 height 9
click at [218, 624] on div "Eraser" at bounding box center [218, 758] width 27 height 9
click at [94, 624] on div "Pen" at bounding box center [93, 758] width 16 height 9
click at [29, 326] on div at bounding box center [32, 331] width 11 height 11
click at [983, 624] on div "Add" at bounding box center [984, 758] width 17 height 9
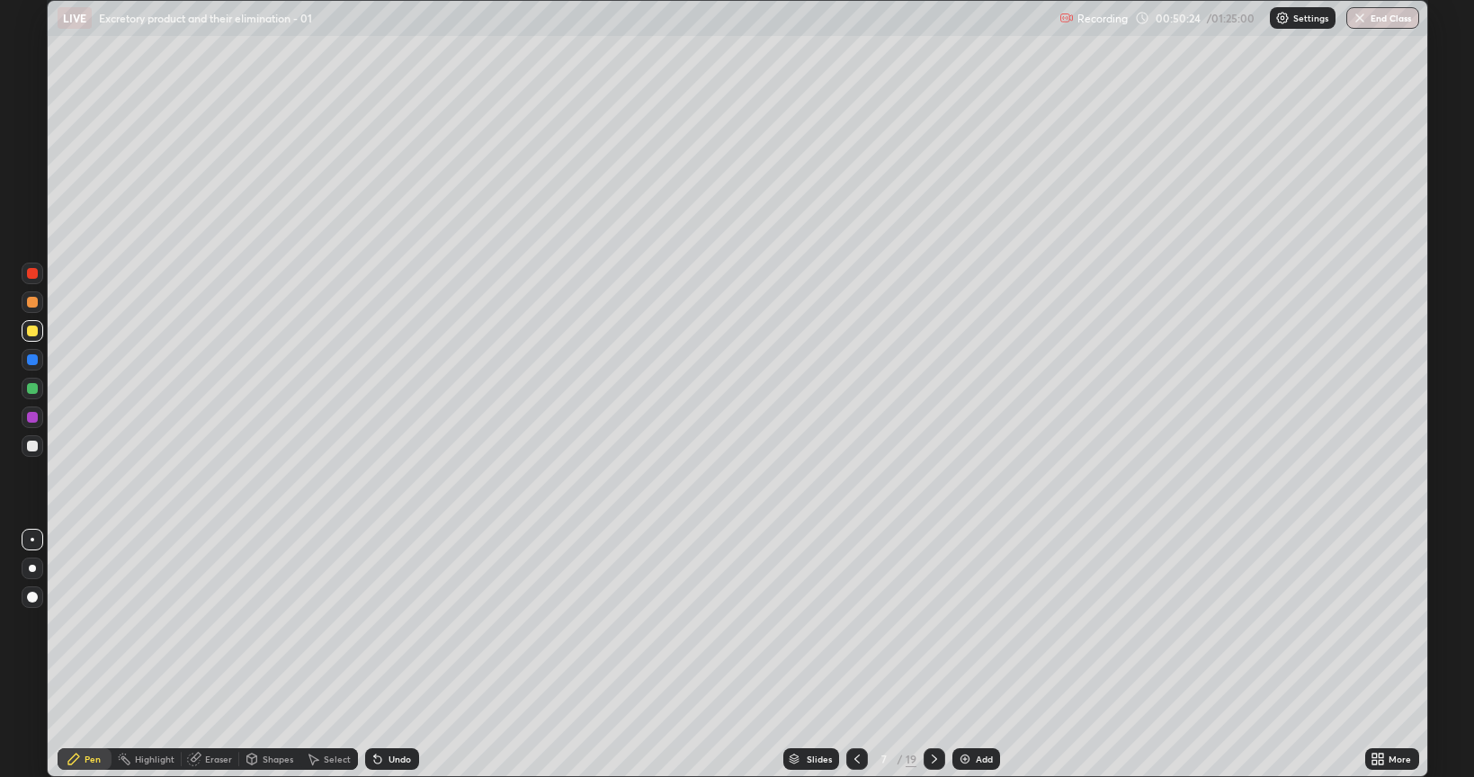
click at [31, 390] on div at bounding box center [32, 388] width 11 height 11
click at [28, 359] on div at bounding box center [32, 359] width 11 height 11
click at [27, 265] on div at bounding box center [33, 274] width 22 height 22
click at [976, 624] on div "Add" at bounding box center [984, 758] width 17 height 9
click at [32, 568] on div at bounding box center [32, 568] width 7 height 7
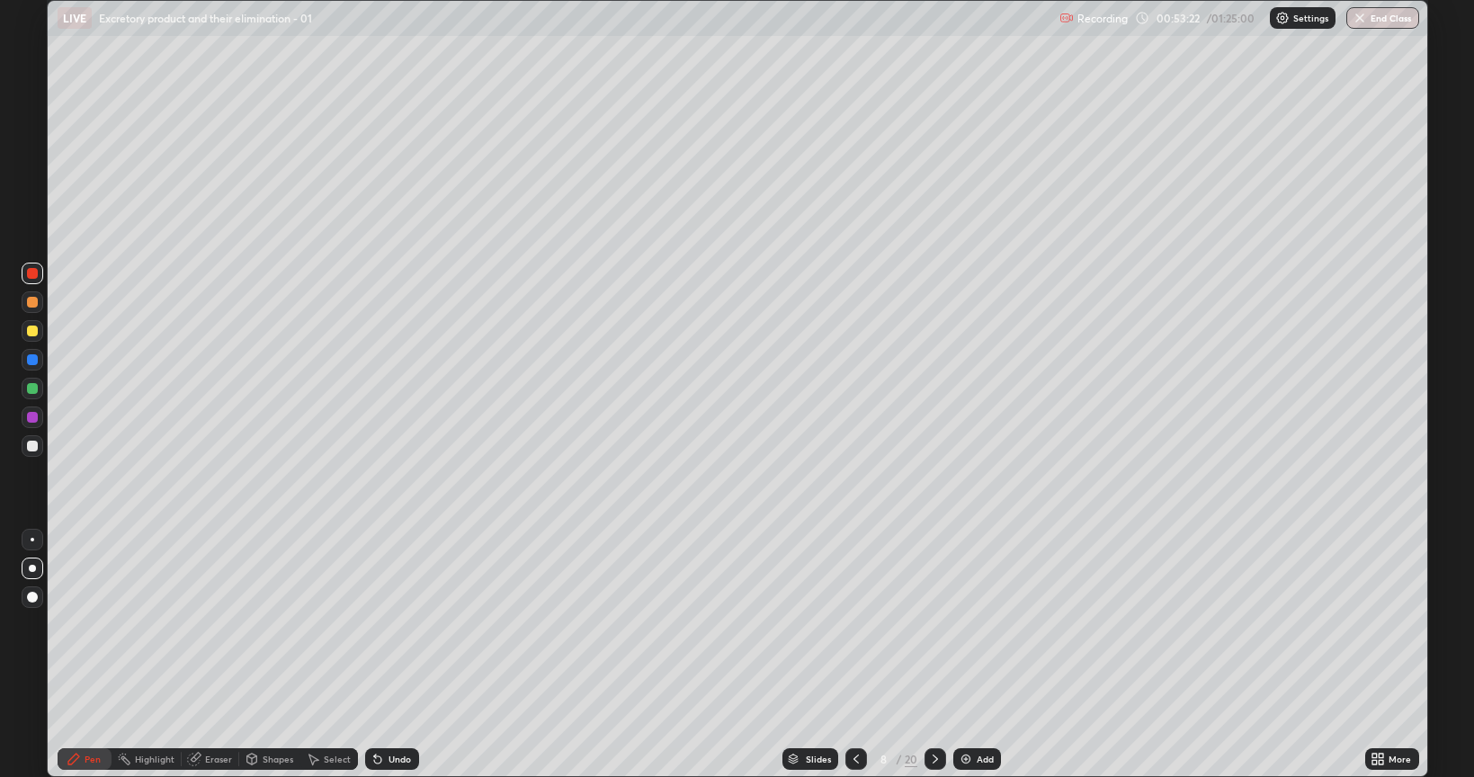
click at [32, 446] on div at bounding box center [32, 446] width 11 height 11
click at [30, 388] on div at bounding box center [32, 388] width 11 height 11
click at [31, 300] on div at bounding box center [32, 302] width 11 height 11
click at [32, 540] on div at bounding box center [33, 540] width 4 height 4
click at [29, 449] on div at bounding box center [32, 446] width 11 height 11
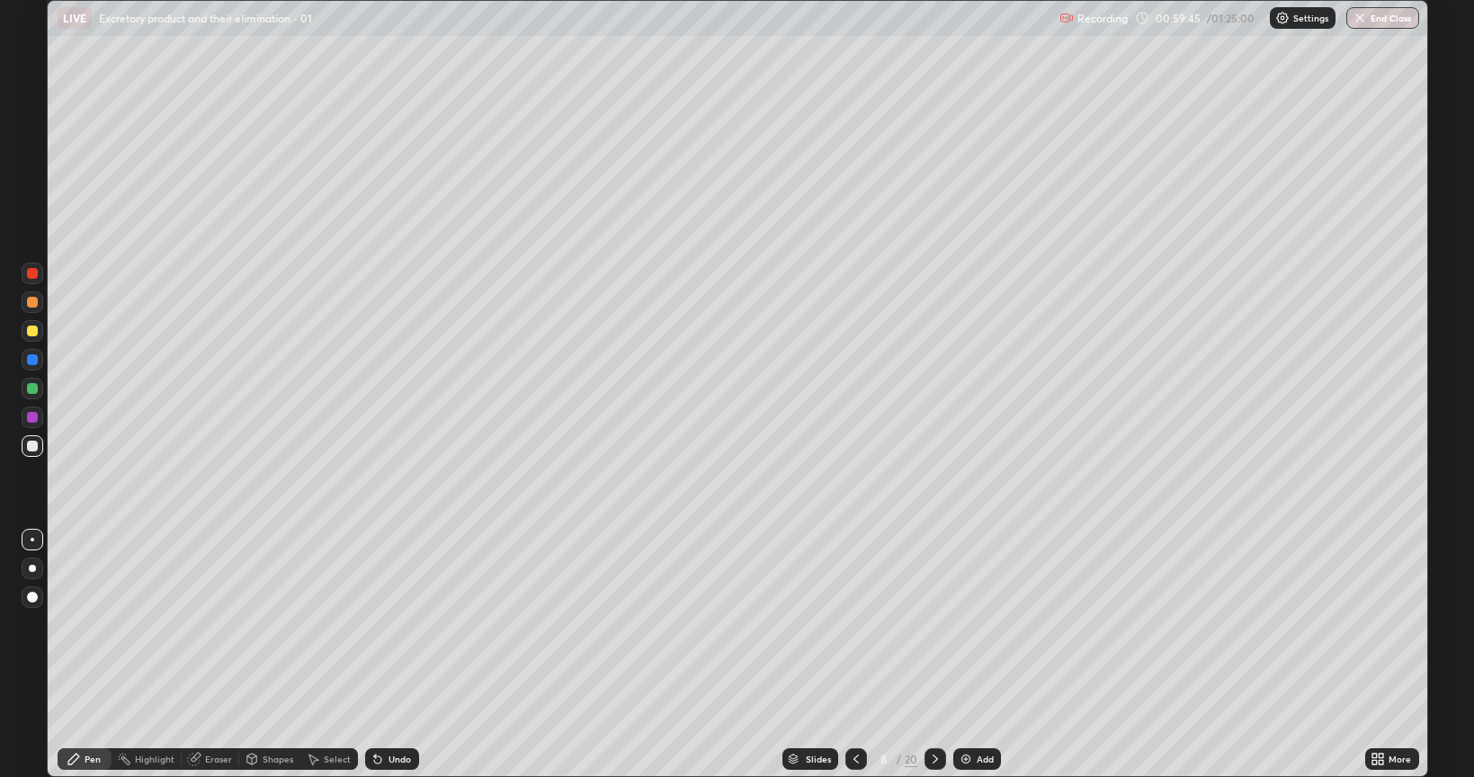
click at [36, 332] on div at bounding box center [32, 331] width 11 height 11
click at [968, 624] on img at bounding box center [966, 759] width 14 height 14
click at [33, 442] on div at bounding box center [32, 446] width 11 height 11
click at [32, 540] on div at bounding box center [33, 540] width 4 height 4
click at [388, 624] on div "Undo" at bounding box center [399, 758] width 22 height 9
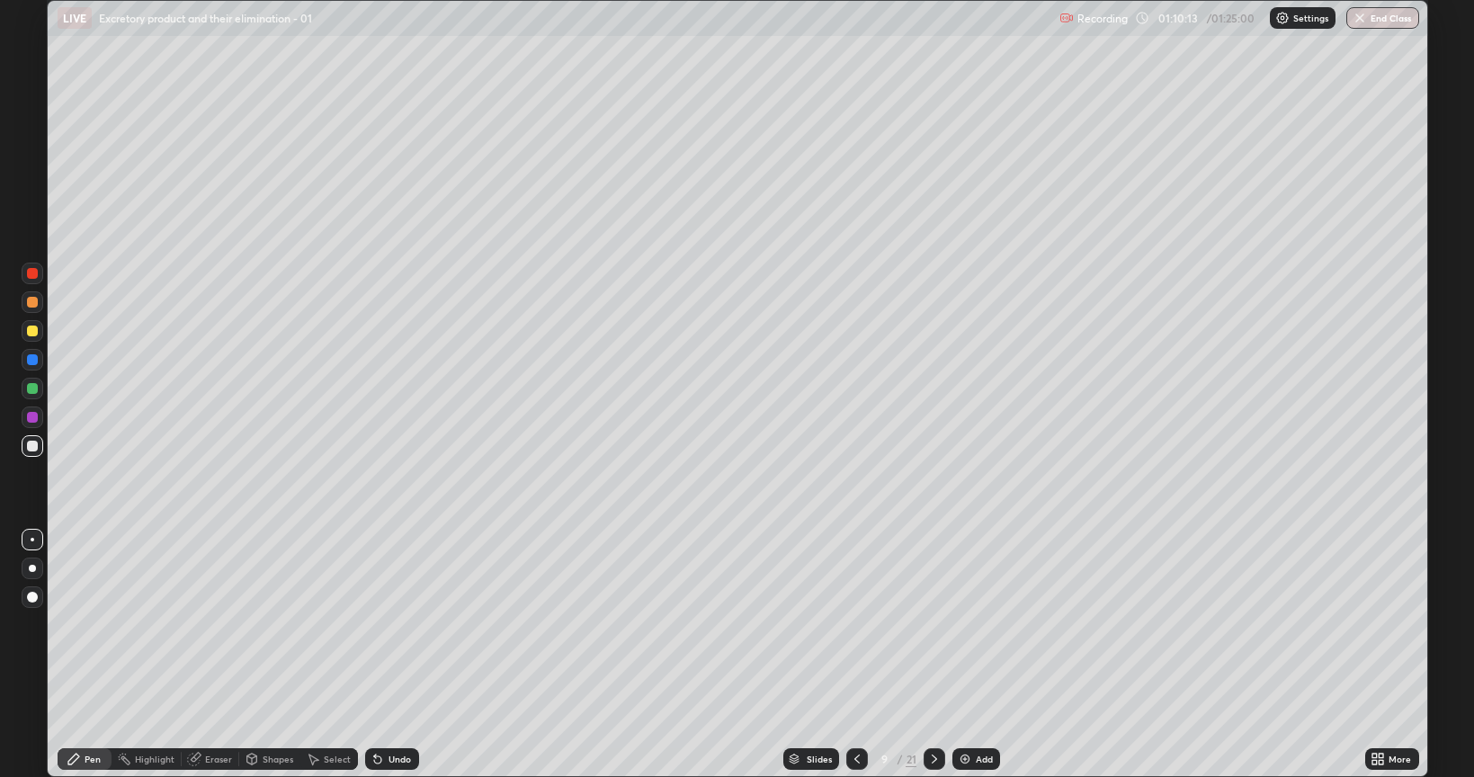
click at [391, 624] on div "Undo" at bounding box center [399, 758] width 22 height 9
click at [388, 624] on div "Undo" at bounding box center [399, 758] width 22 height 9
click at [29, 415] on div at bounding box center [32, 417] width 11 height 11
click at [32, 540] on div at bounding box center [33, 540] width 4 height 4
click at [29, 388] on div at bounding box center [32, 388] width 11 height 11
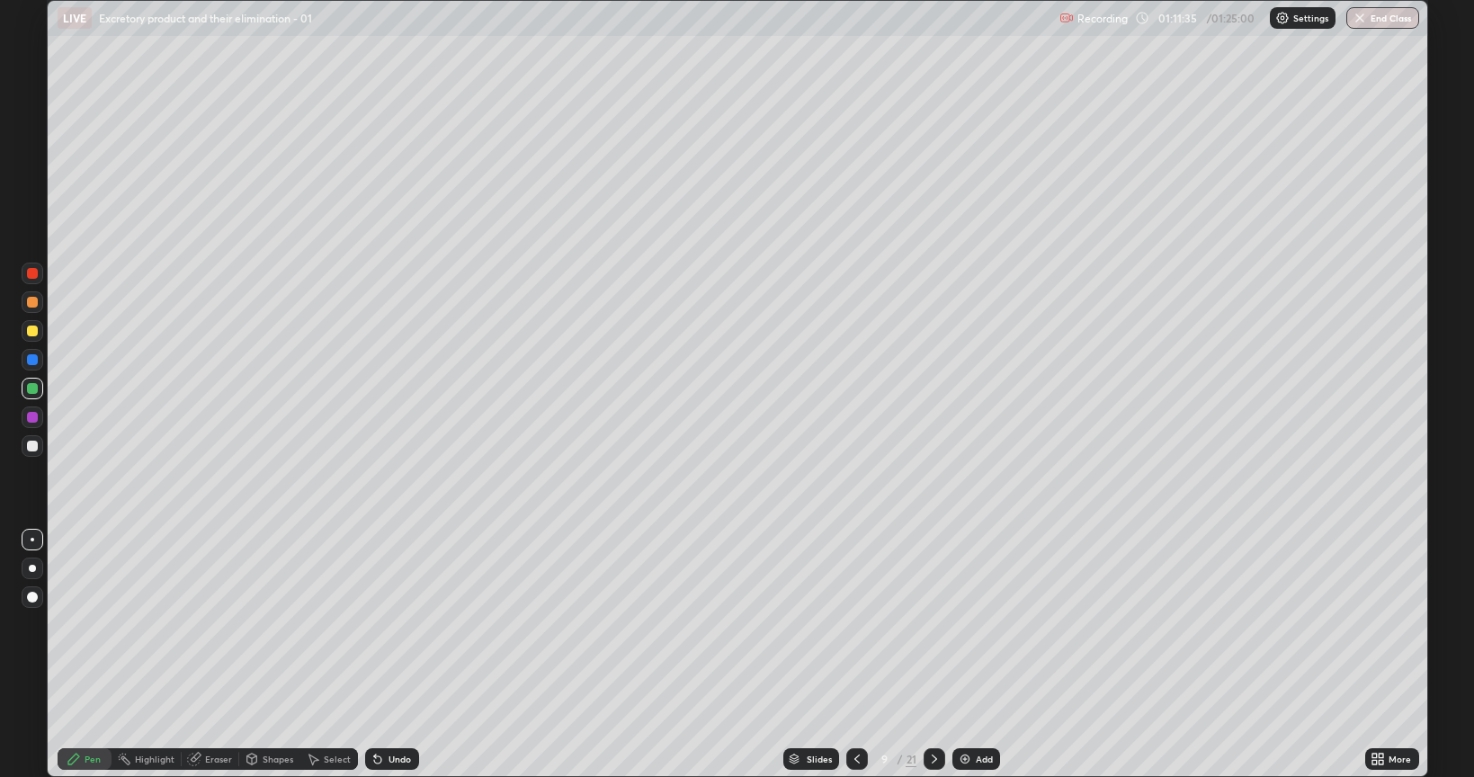
click at [399, 624] on div "Undo" at bounding box center [399, 758] width 22 height 9
click at [221, 624] on div "Eraser" at bounding box center [218, 758] width 27 height 9
click at [89, 624] on div "Pen" at bounding box center [93, 758] width 16 height 9
click at [547, 624] on div "Slides 9 / 21 Add" at bounding box center [892, 759] width 946 height 36
click at [563, 624] on div "Slides 9 / 21 Add" at bounding box center [892, 759] width 946 height 36
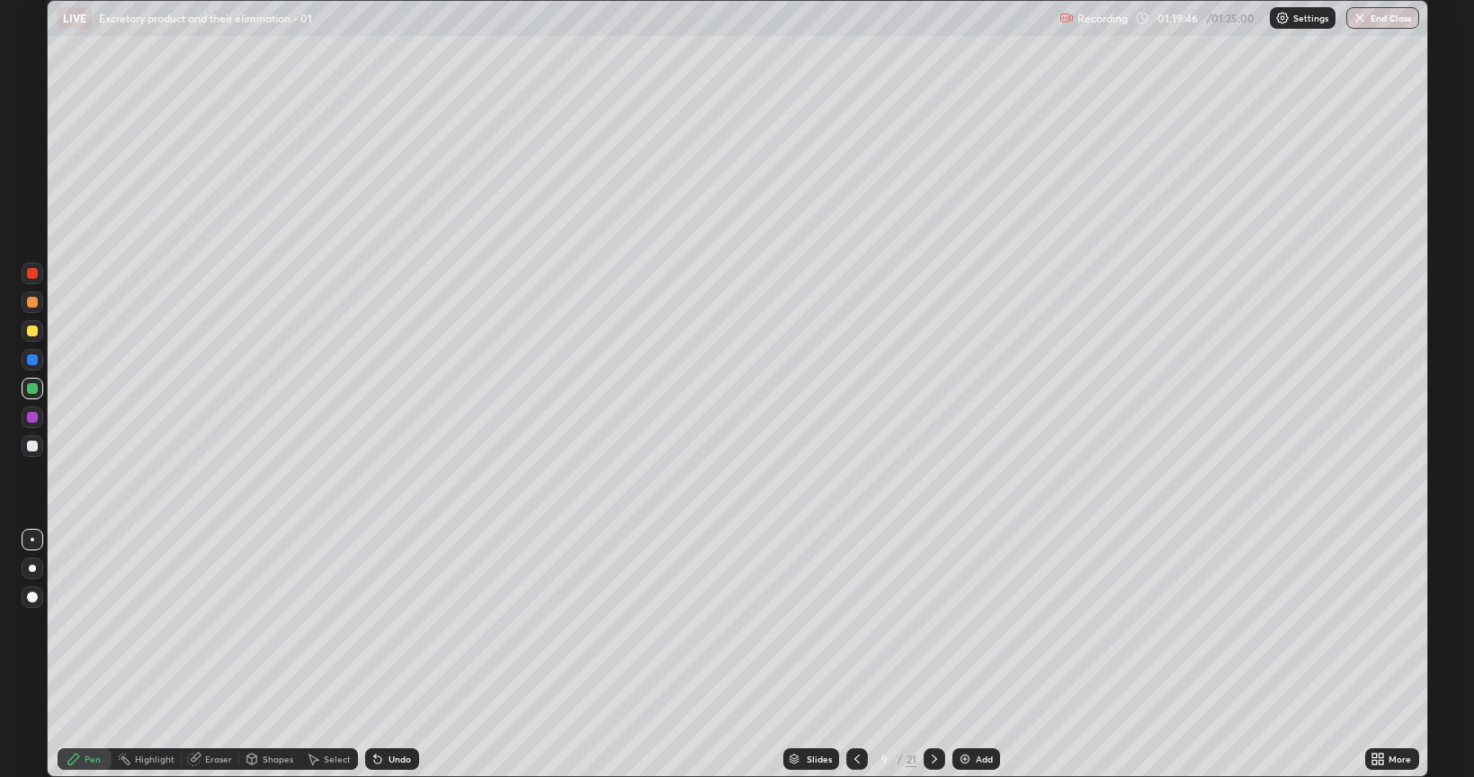
click at [980, 624] on div "Add" at bounding box center [984, 758] width 17 height 9
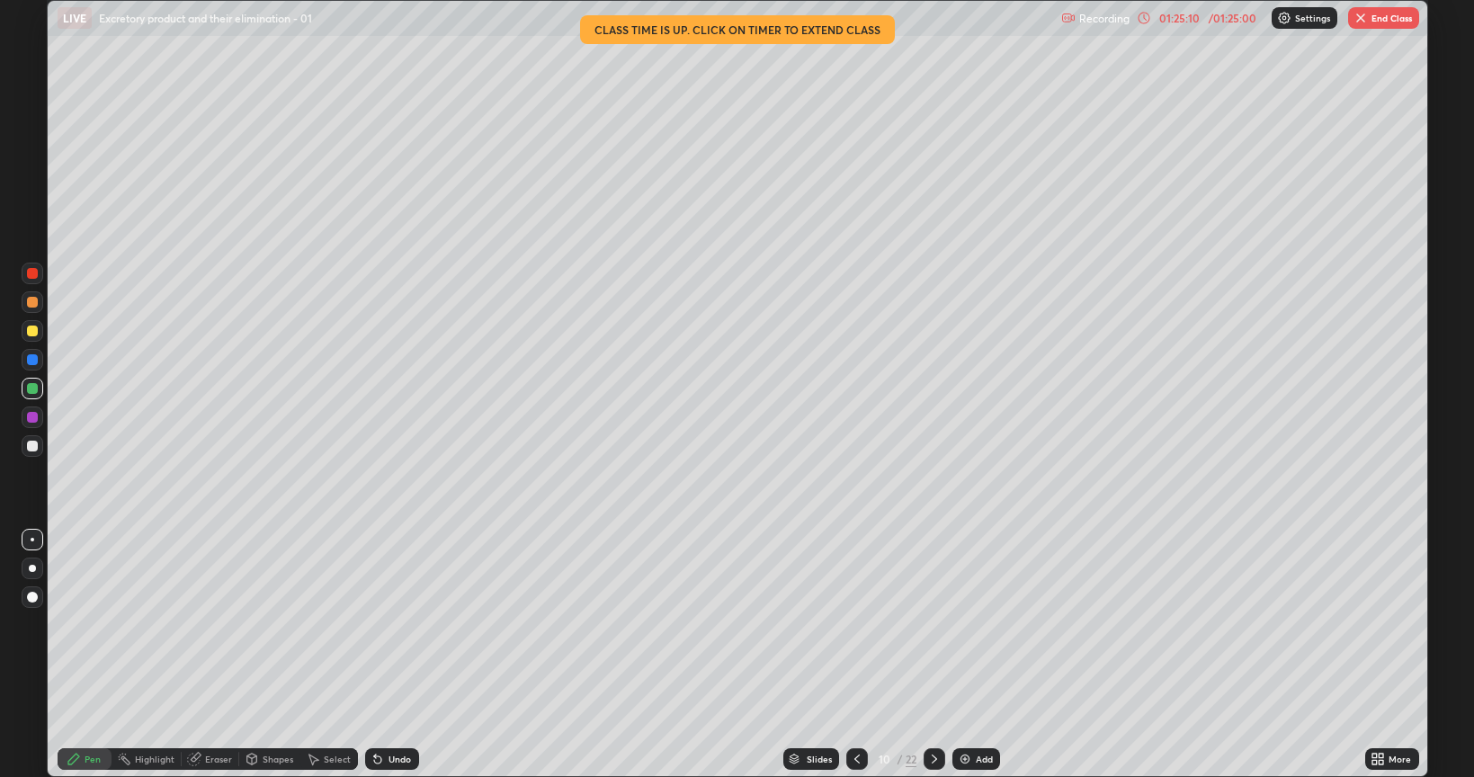
click at [1397, 21] on button "End Class" at bounding box center [1383, 18] width 71 height 22
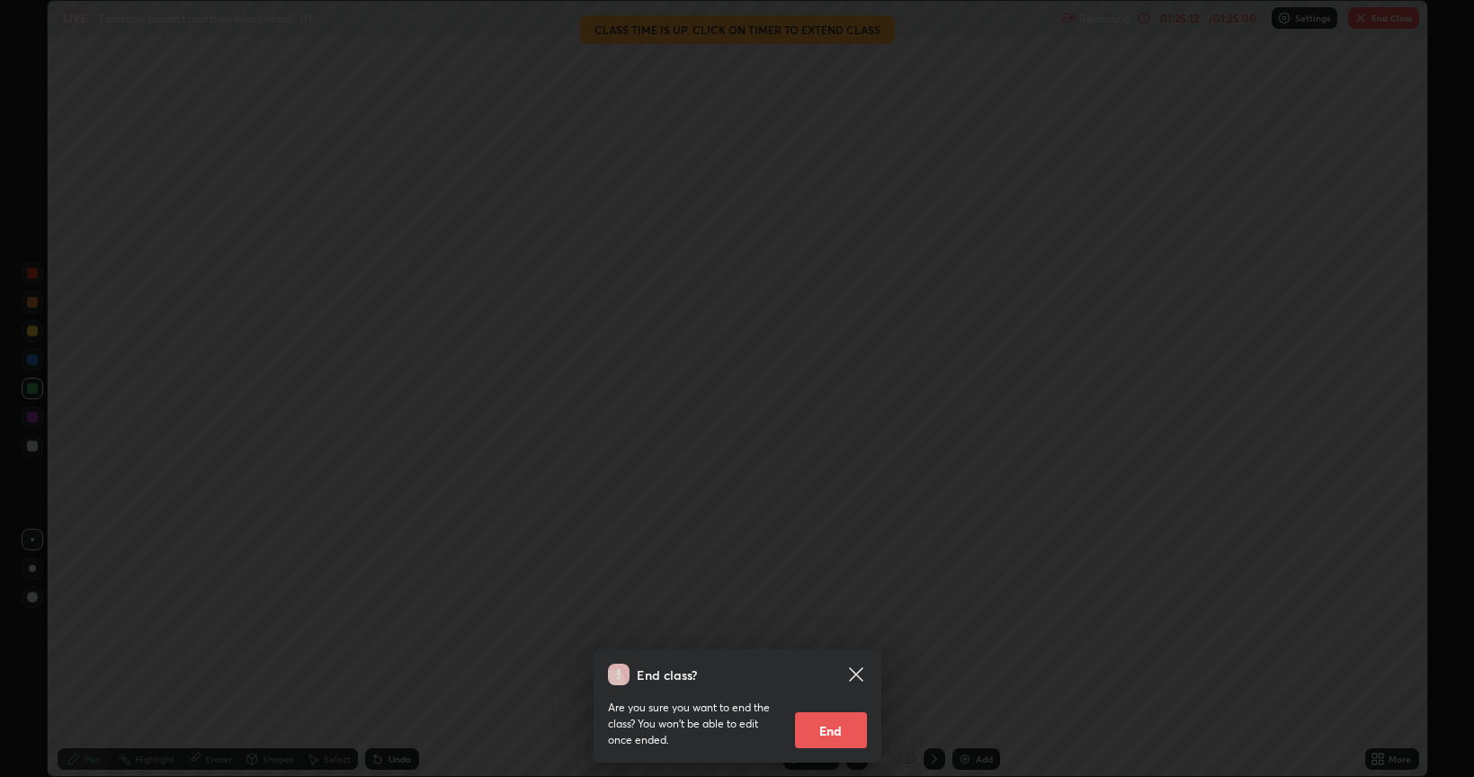
click at [847, 624] on button "End" at bounding box center [831, 730] width 72 height 36
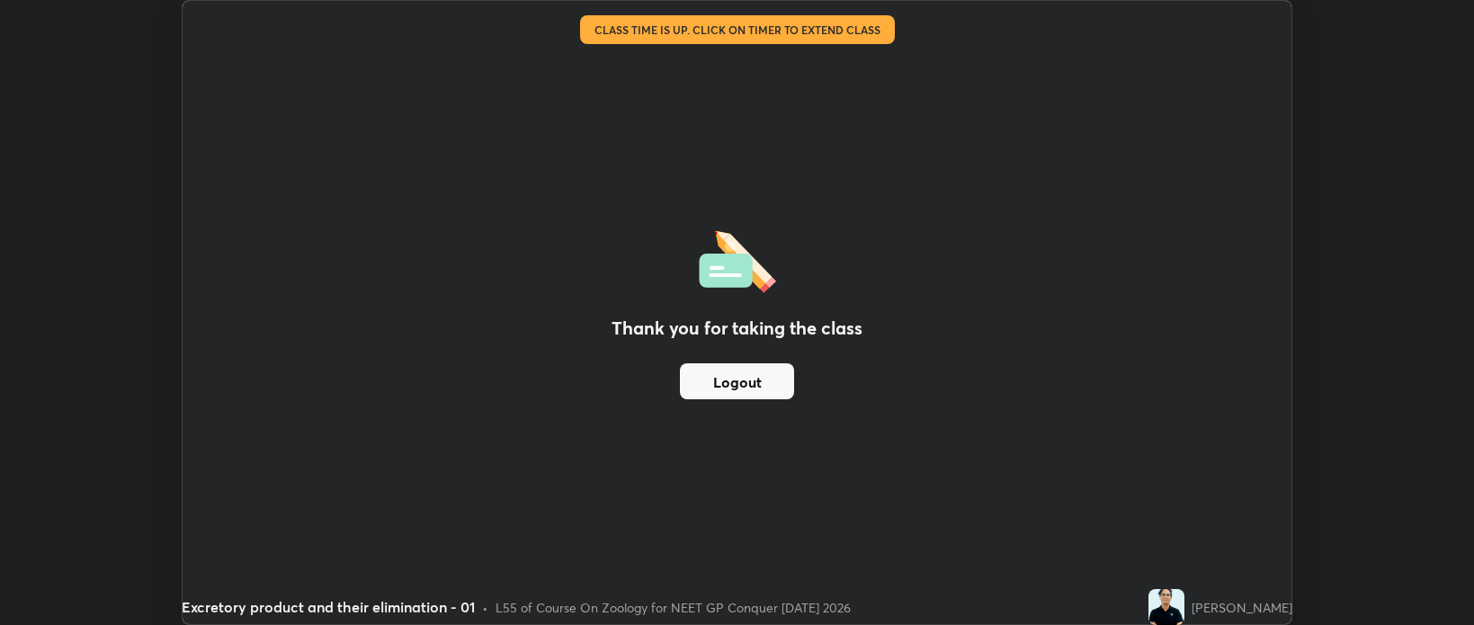
scroll to position [89291, 88443]
